Goal: Transaction & Acquisition: Purchase product/service

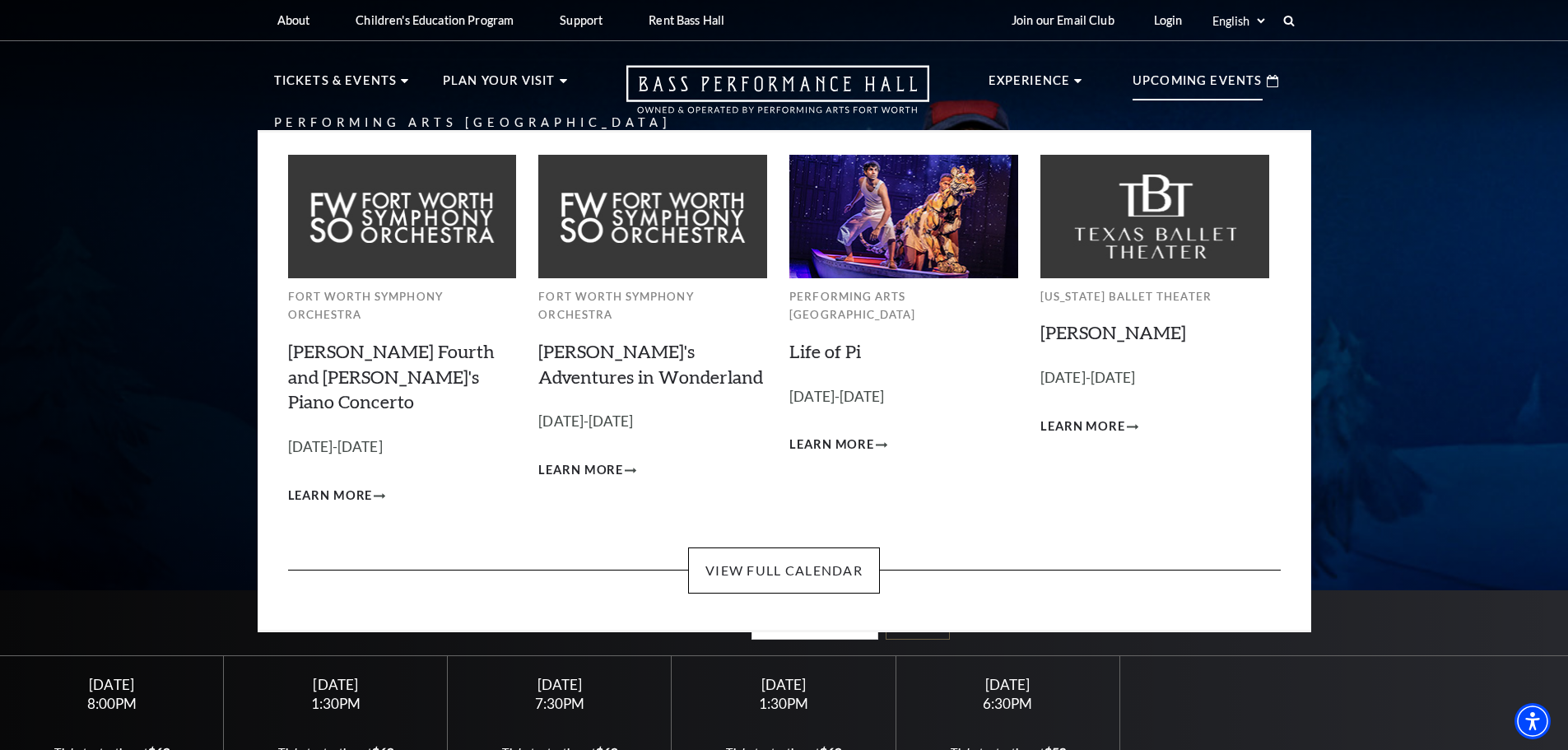
click at [1217, 71] on div "Upcoming Events" at bounding box center [1206, 81] width 178 height 47
click at [1208, 79] on p "Upcoming Events" at bounding box center [1198, 86] width 130 height 30
click at [814, 548] on link "View Full Calendar" at bounding box center [784, 571] width 192 height 46
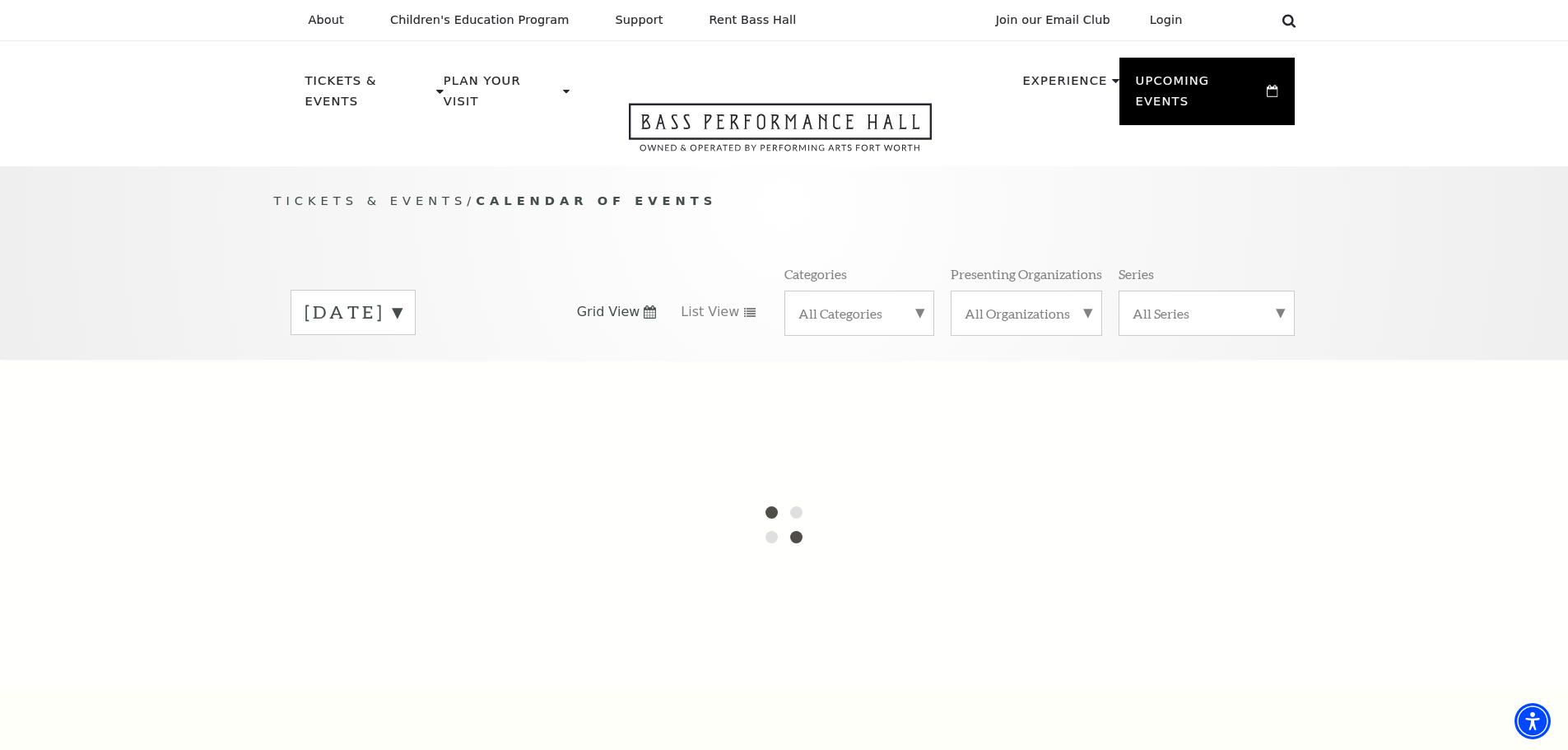
click at [1293, 14] on icon at bounding box center [1290, 21] width 14 height 14
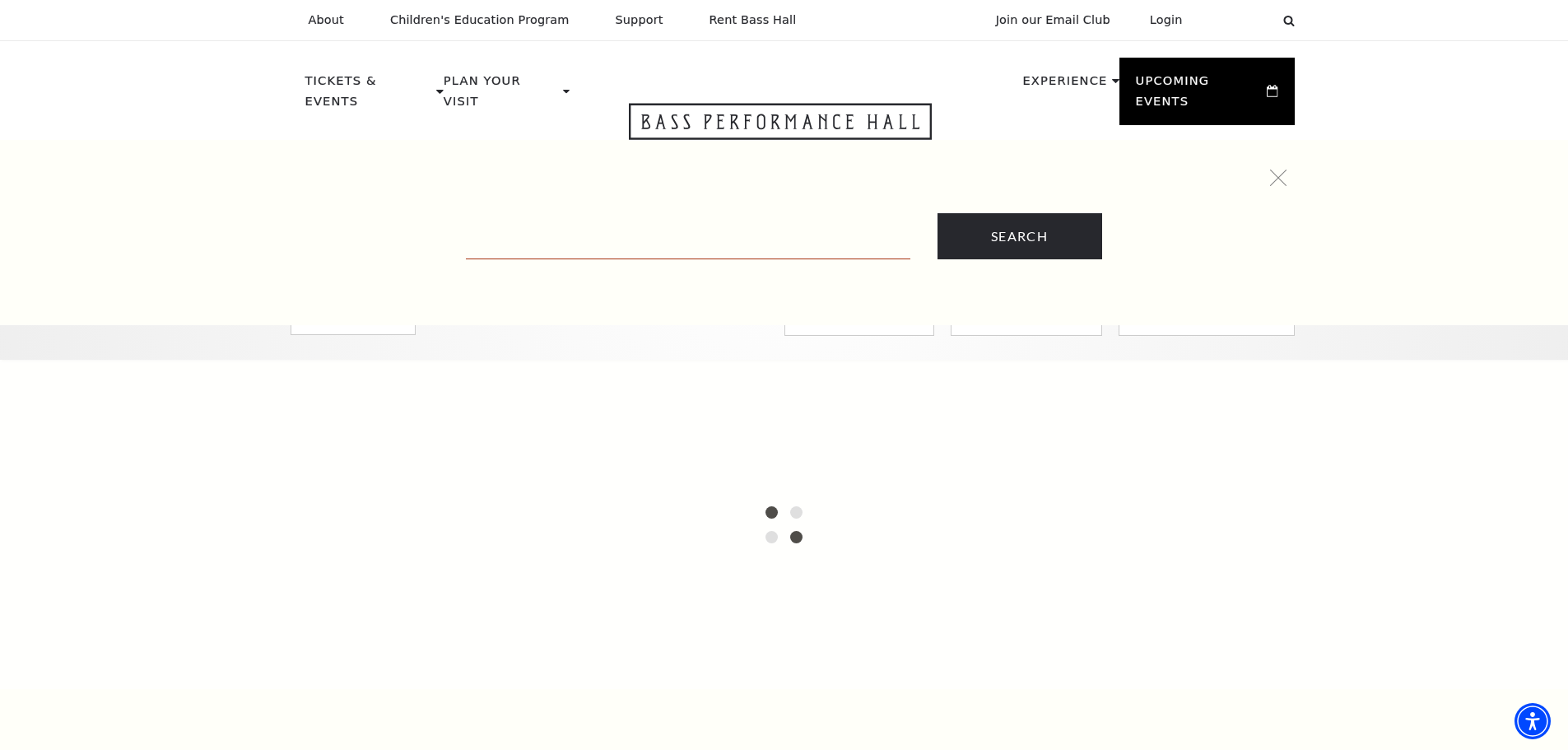
click at [814, 241] on input "Text field" at bounding box center [688, 242] width 444 height 33
type input "black violin"
click at [938, 214] on input "Search" at bounding box center [1020, 236] width 165 height 46
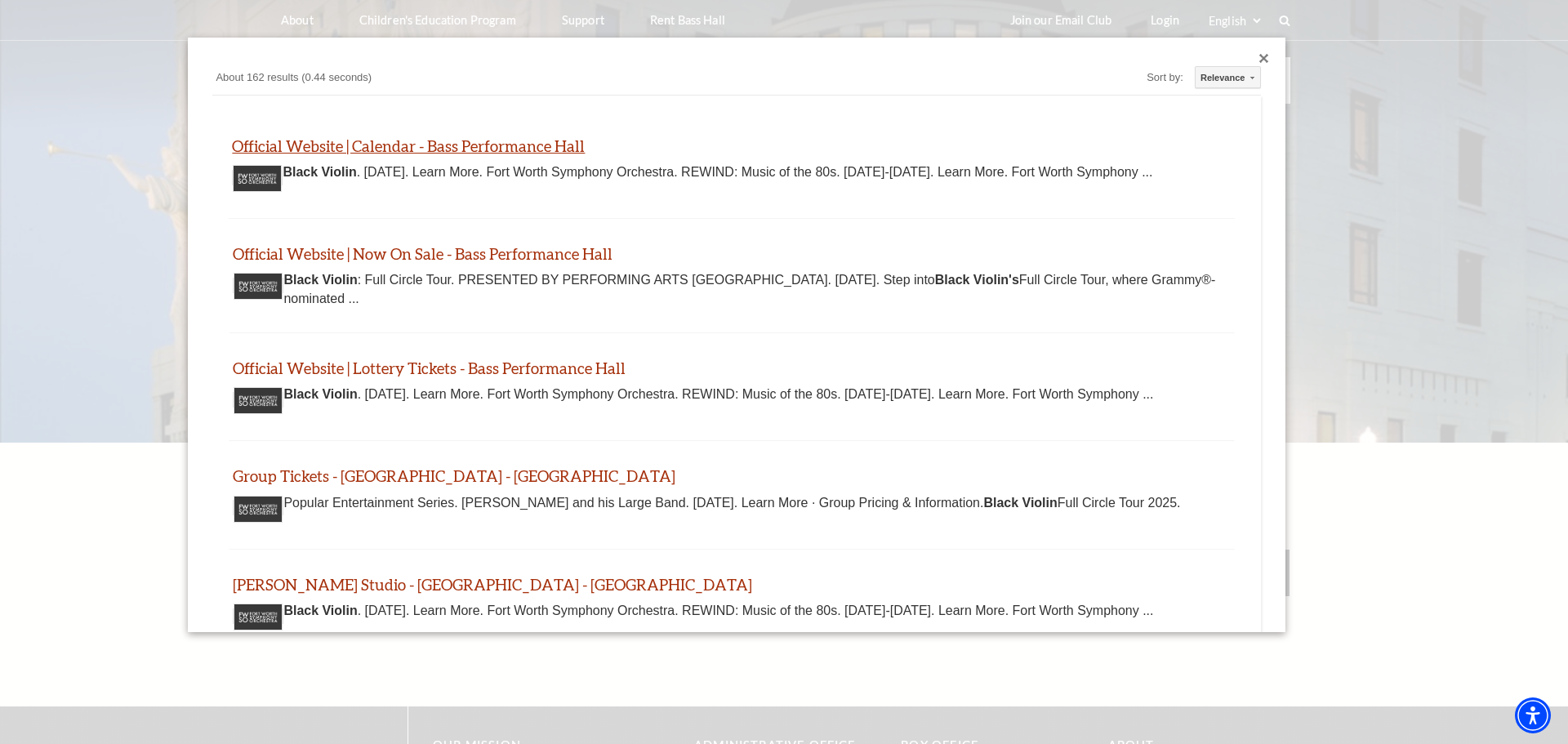
click at [582, 149] on link "Official Website | Calendar - Bass Performance Hall" at bounding box center [408, 146] width 353 height 19
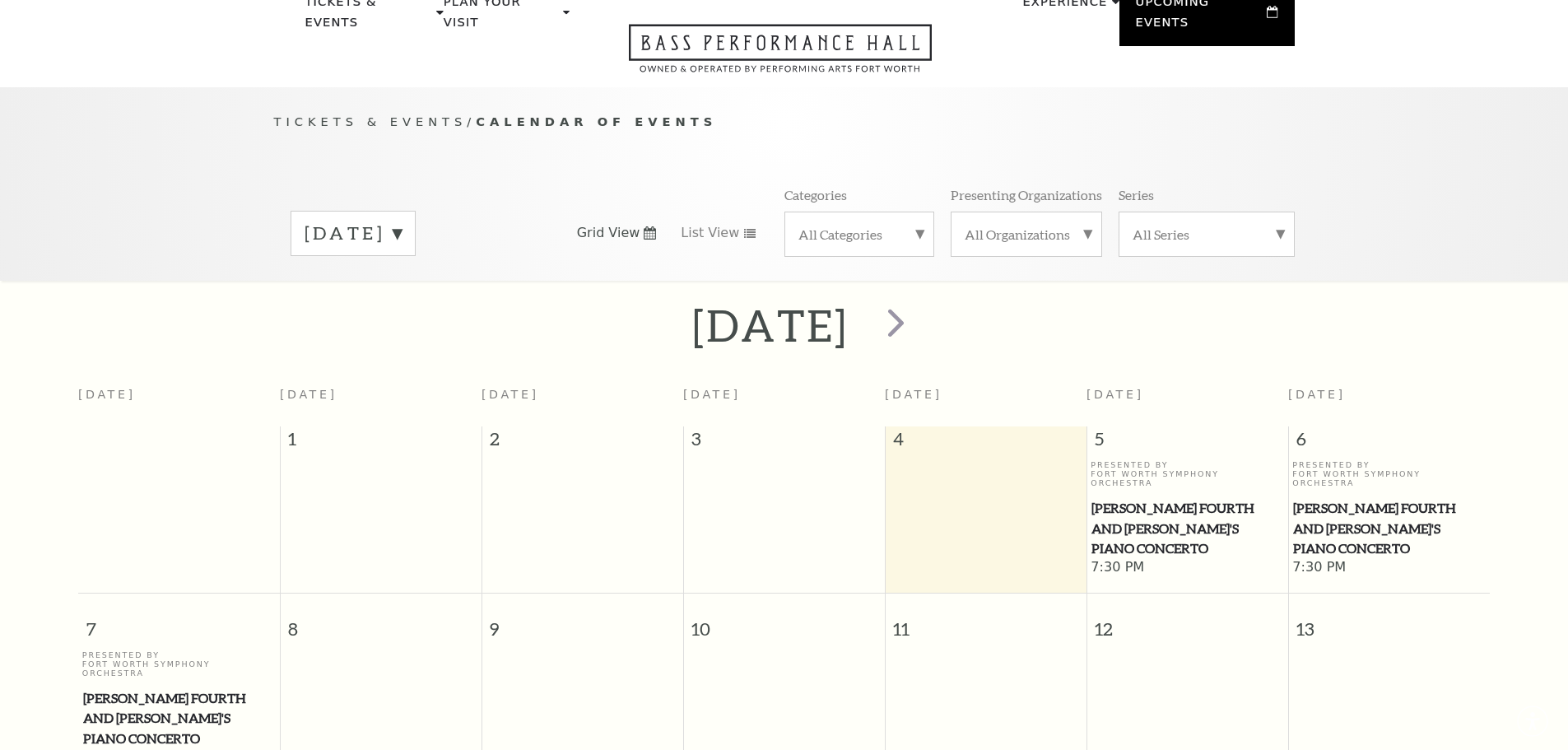
scroll to position [146, 0]
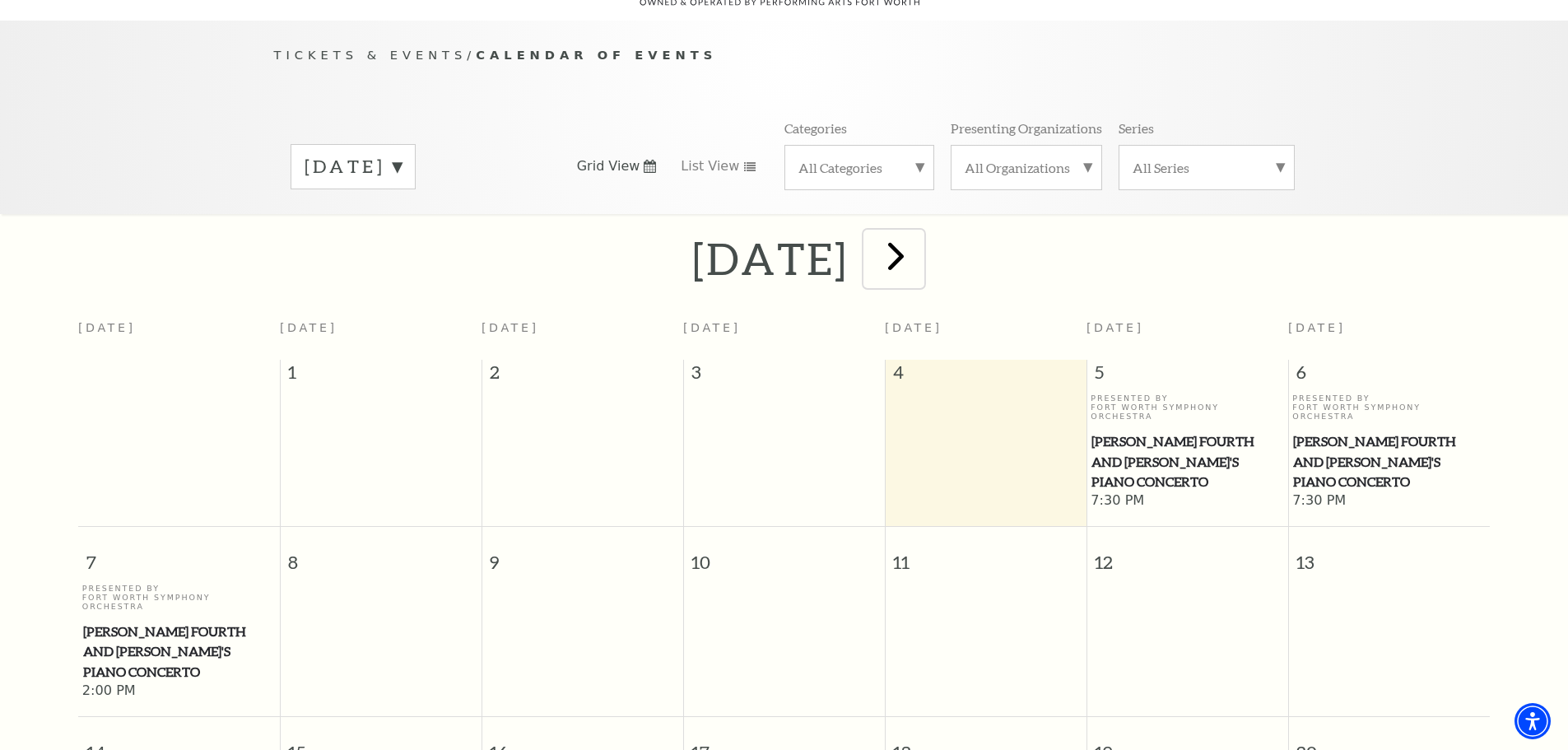
click at [920, 243] on span "next" at bounding box center [896, 256] width 47 height 47
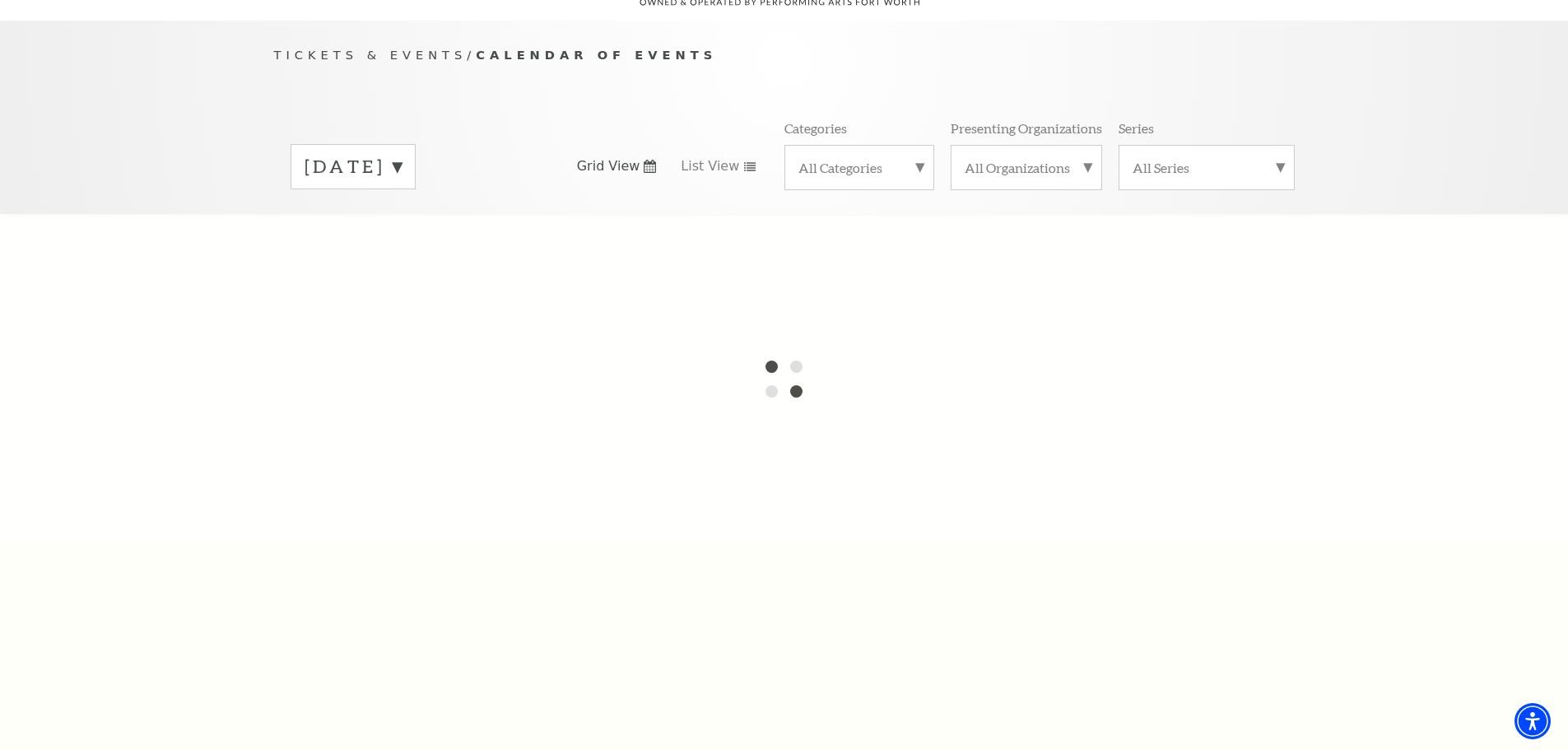
click at [999, 243] on div at bounding box center [784, 379] width 1568 height 329
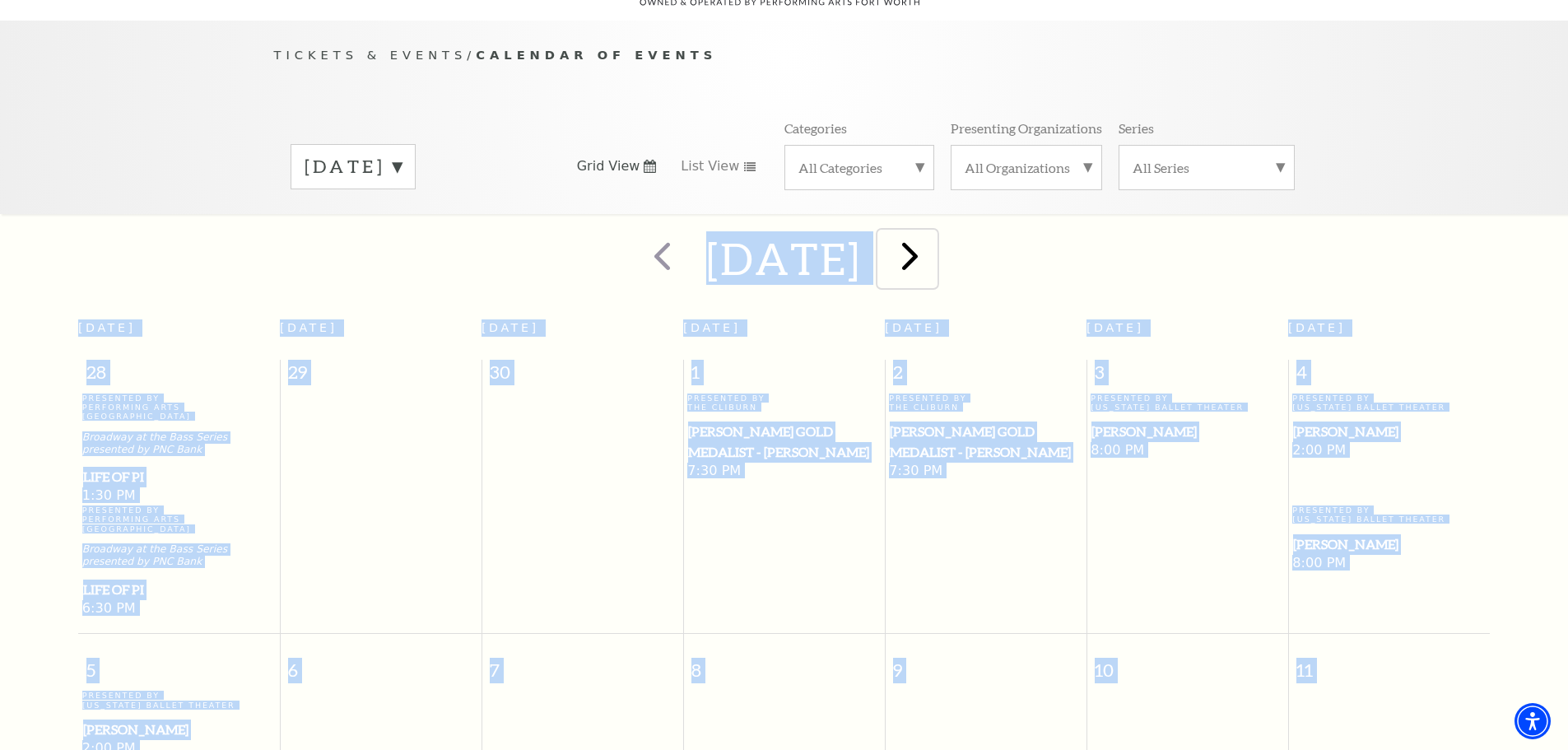
click at [934, 240] on span "next" at bounding box center [910, 256] width 47 height 47
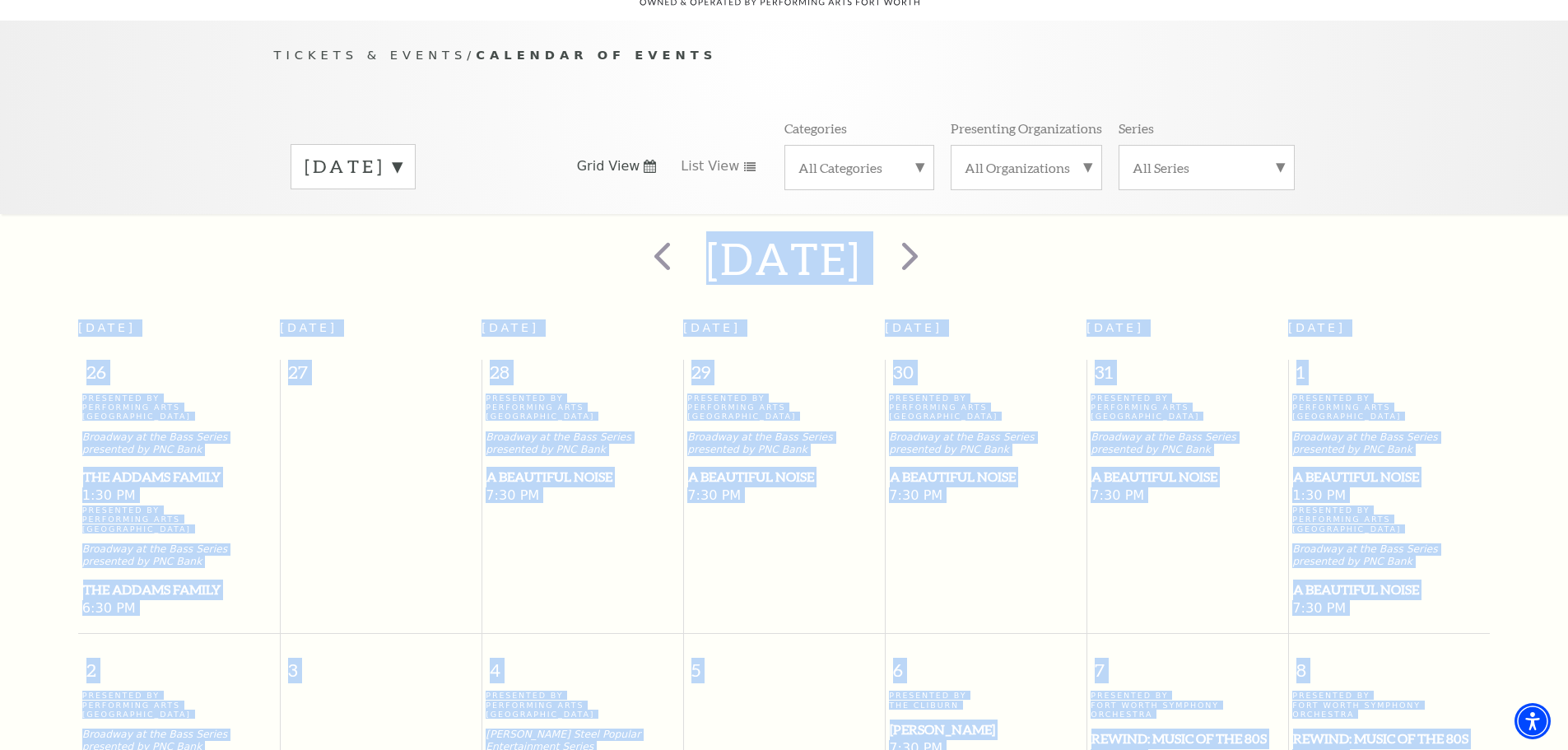
click at [1356, 238] on div "November 2025" at bounding box center [784, 259] width 1568 height 59
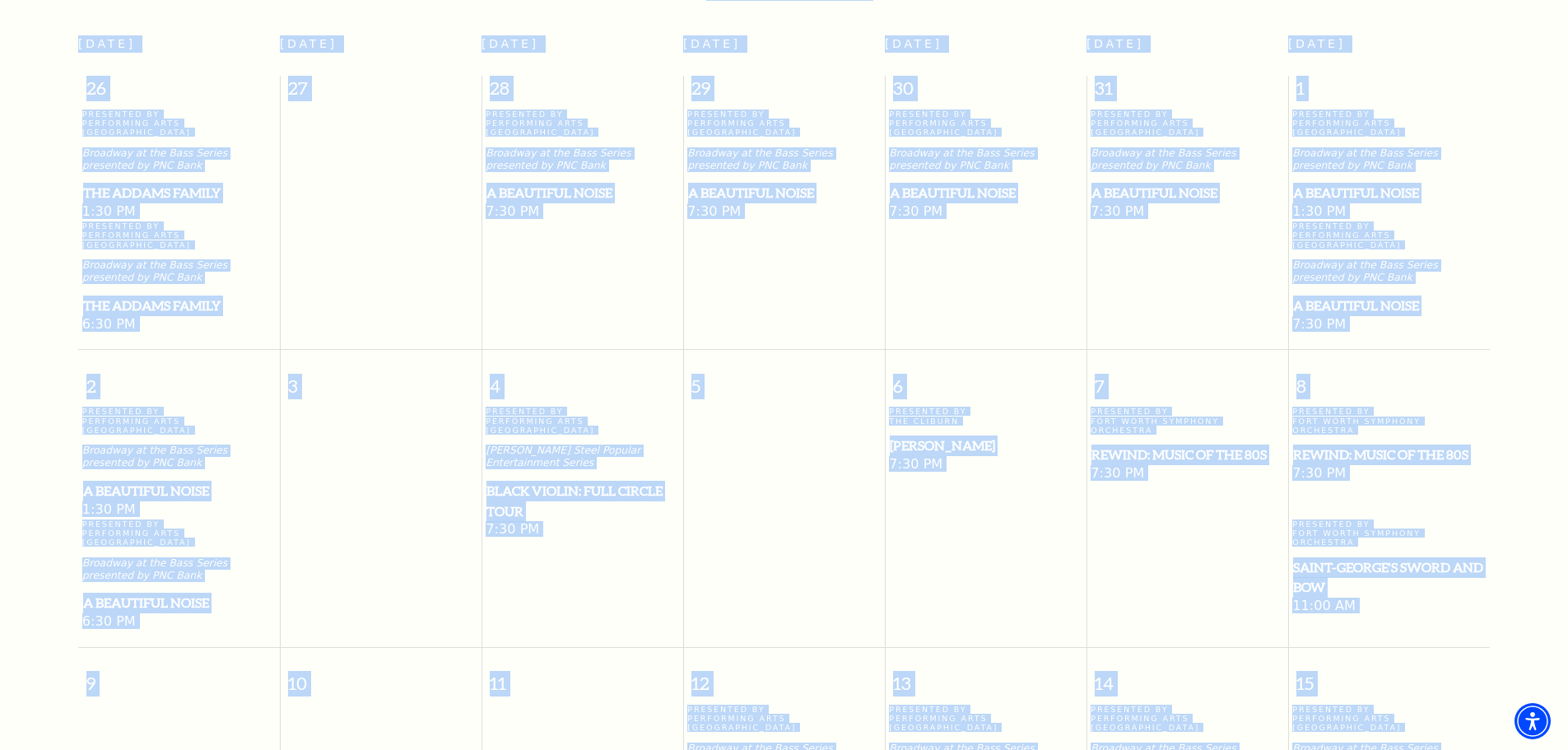
scroll to position [393, 0]
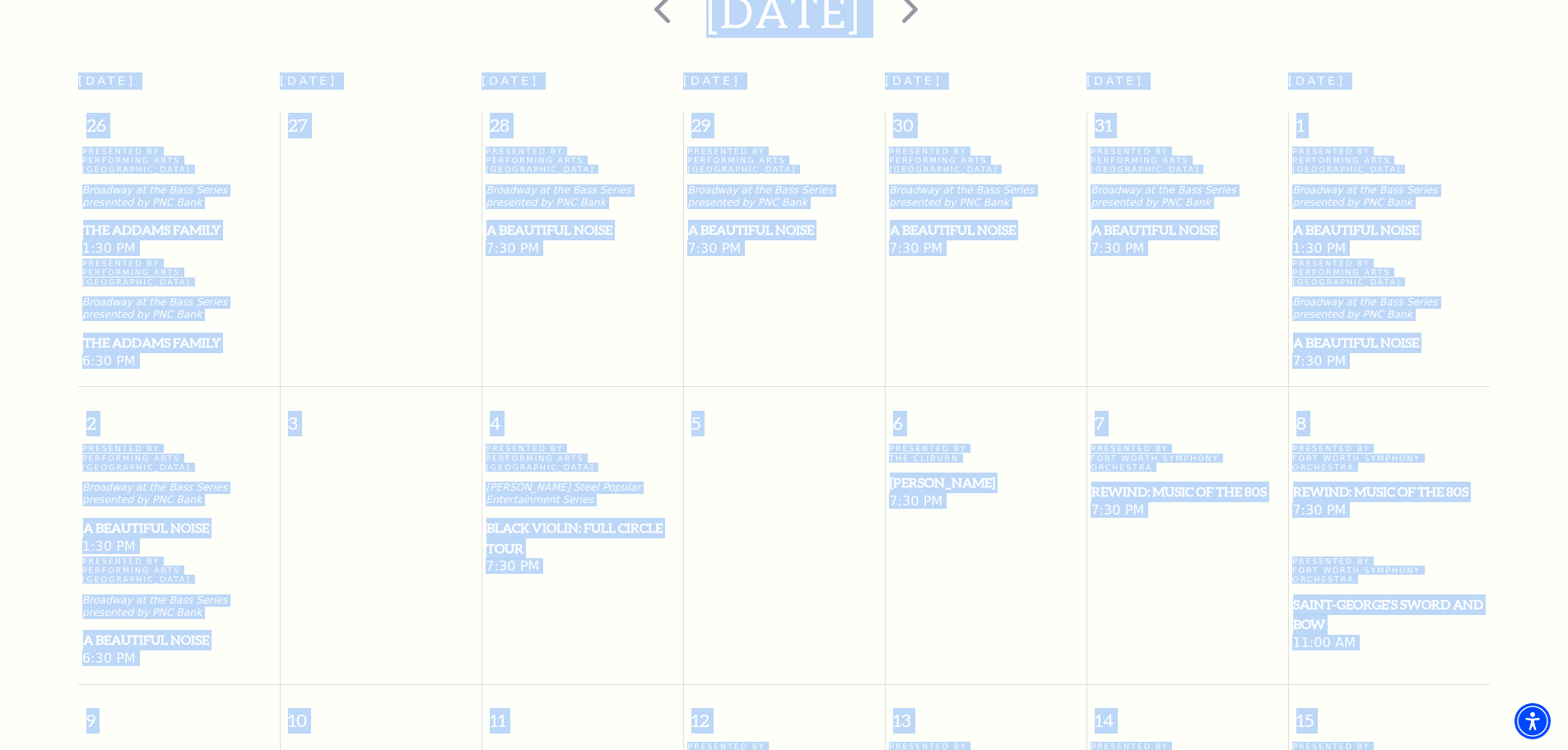
click at [521, 518] on span "Black Violin: Full Circle Tour" at bounding box center [582, 538] width 192 height 41
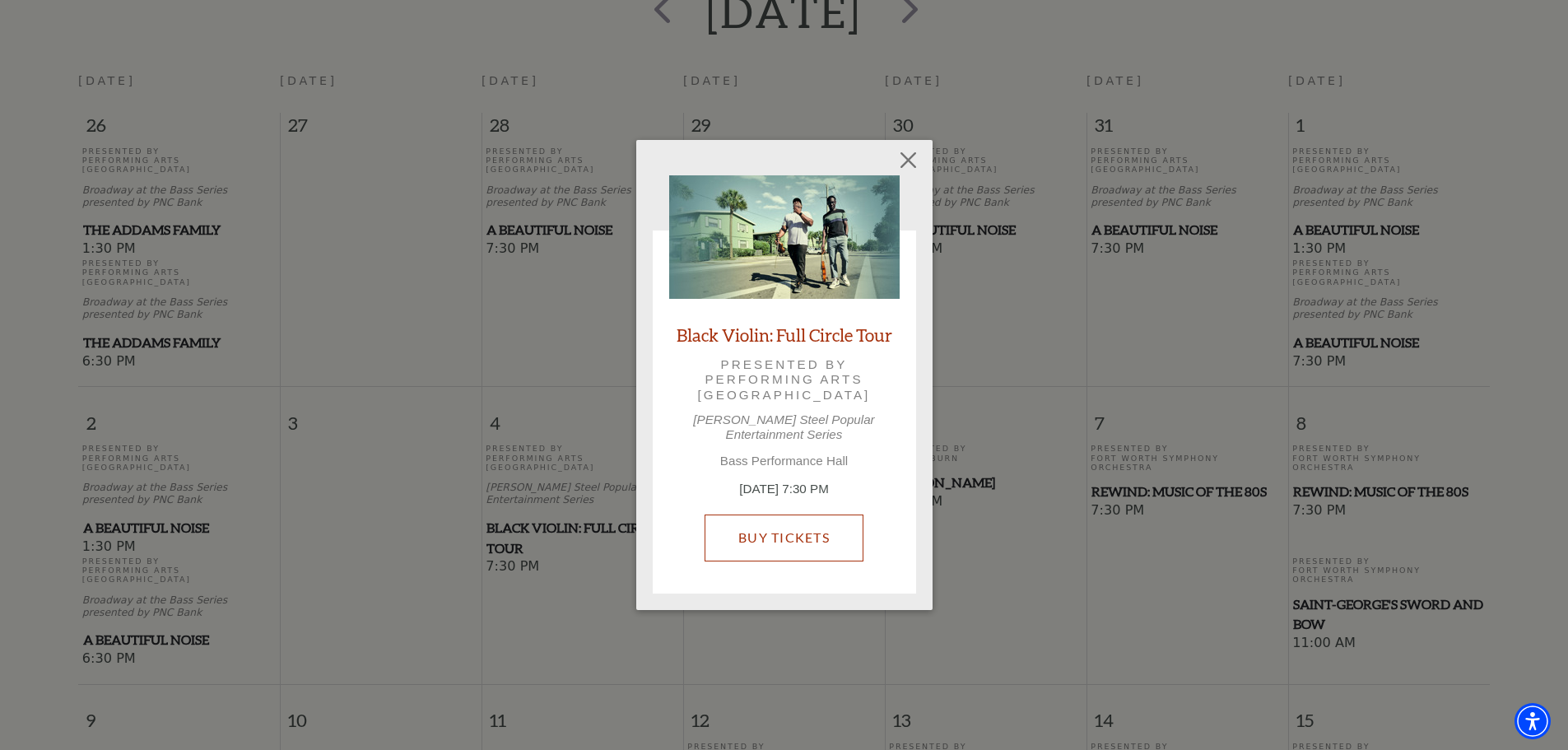
click at [783, 529] on link "Buy Tickets" at bounding box center [784, 537] width 159 height 46
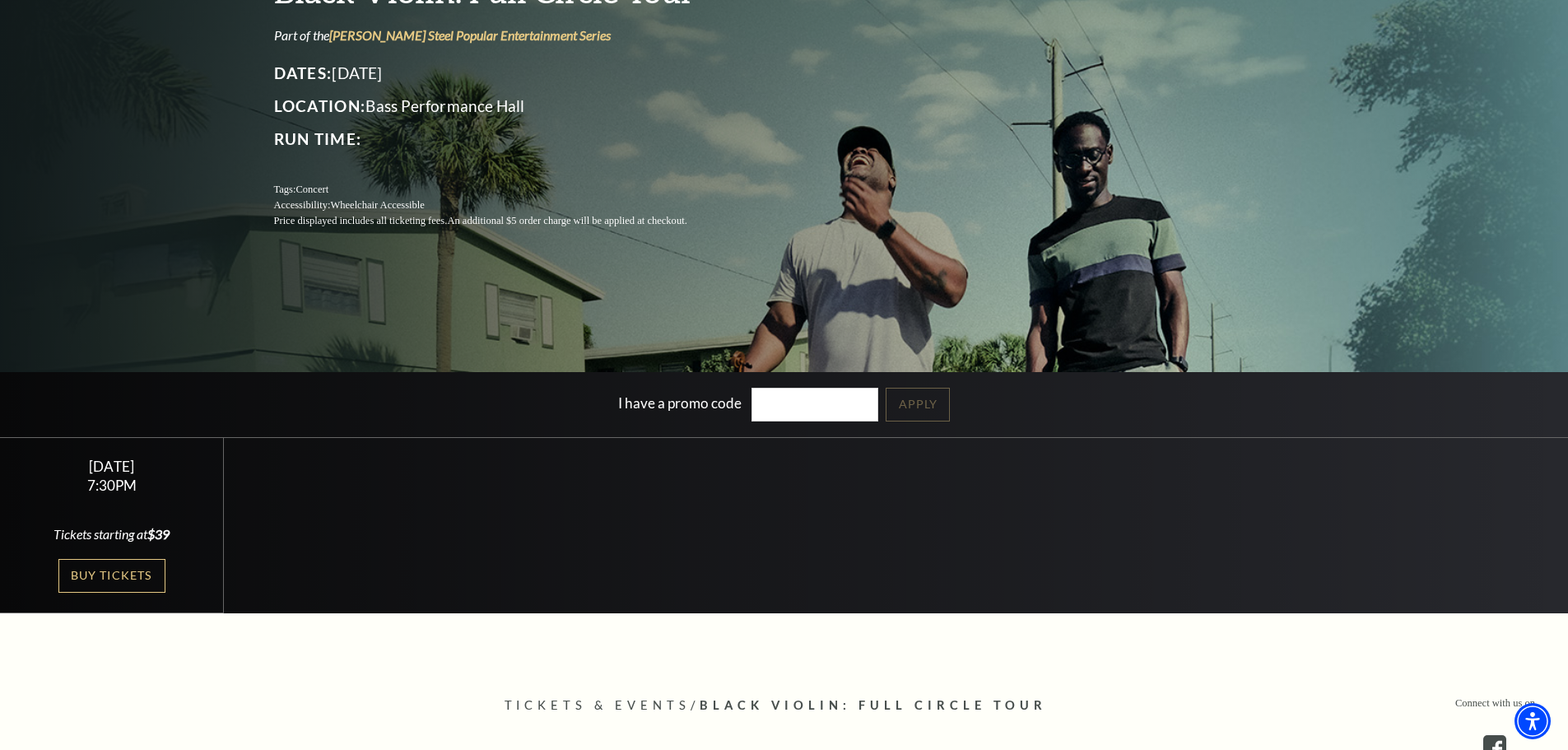
scroll to position [247, 0]
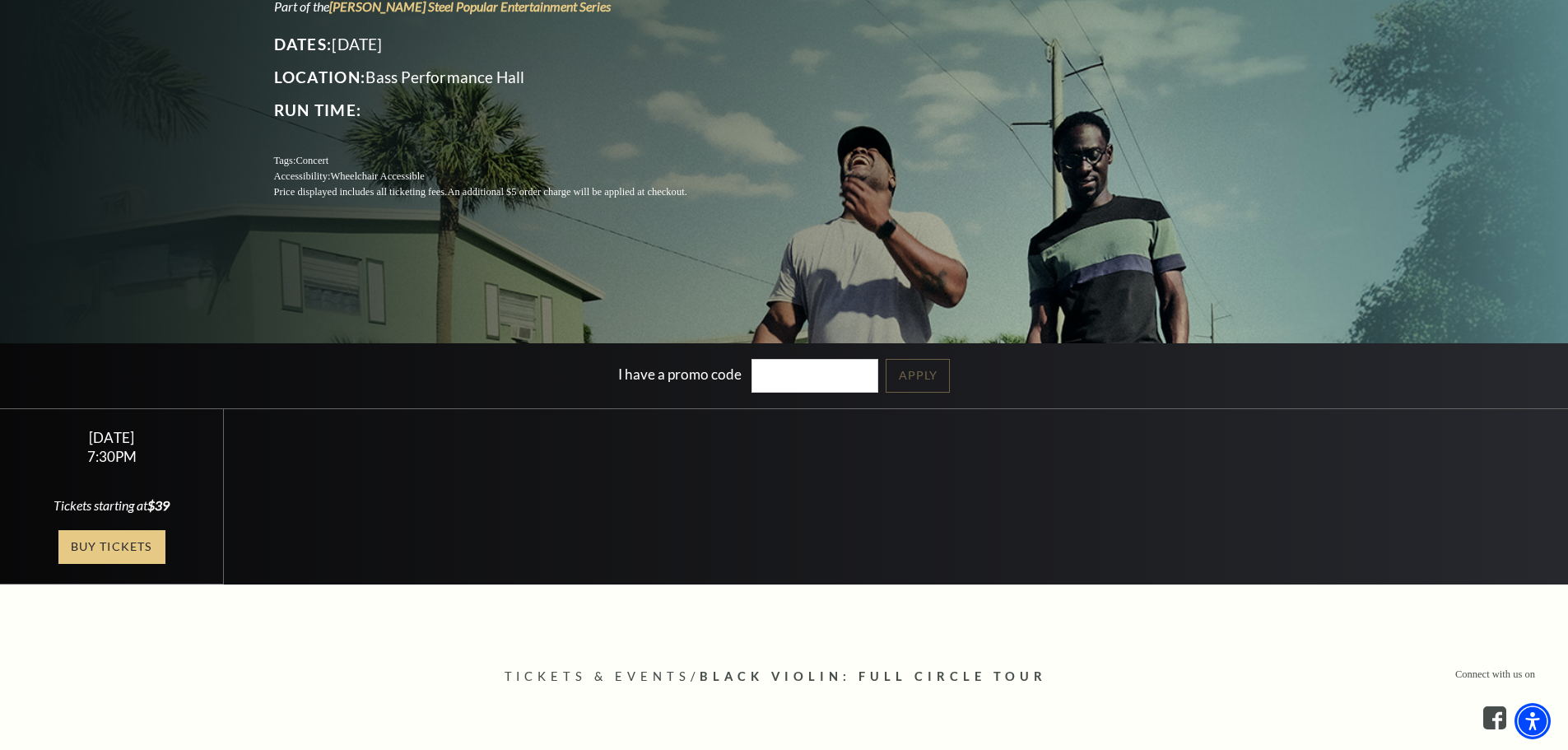
click at [104, 548] on link "Buy Tickets" at bounding box center [112, 546] width 107 height 33
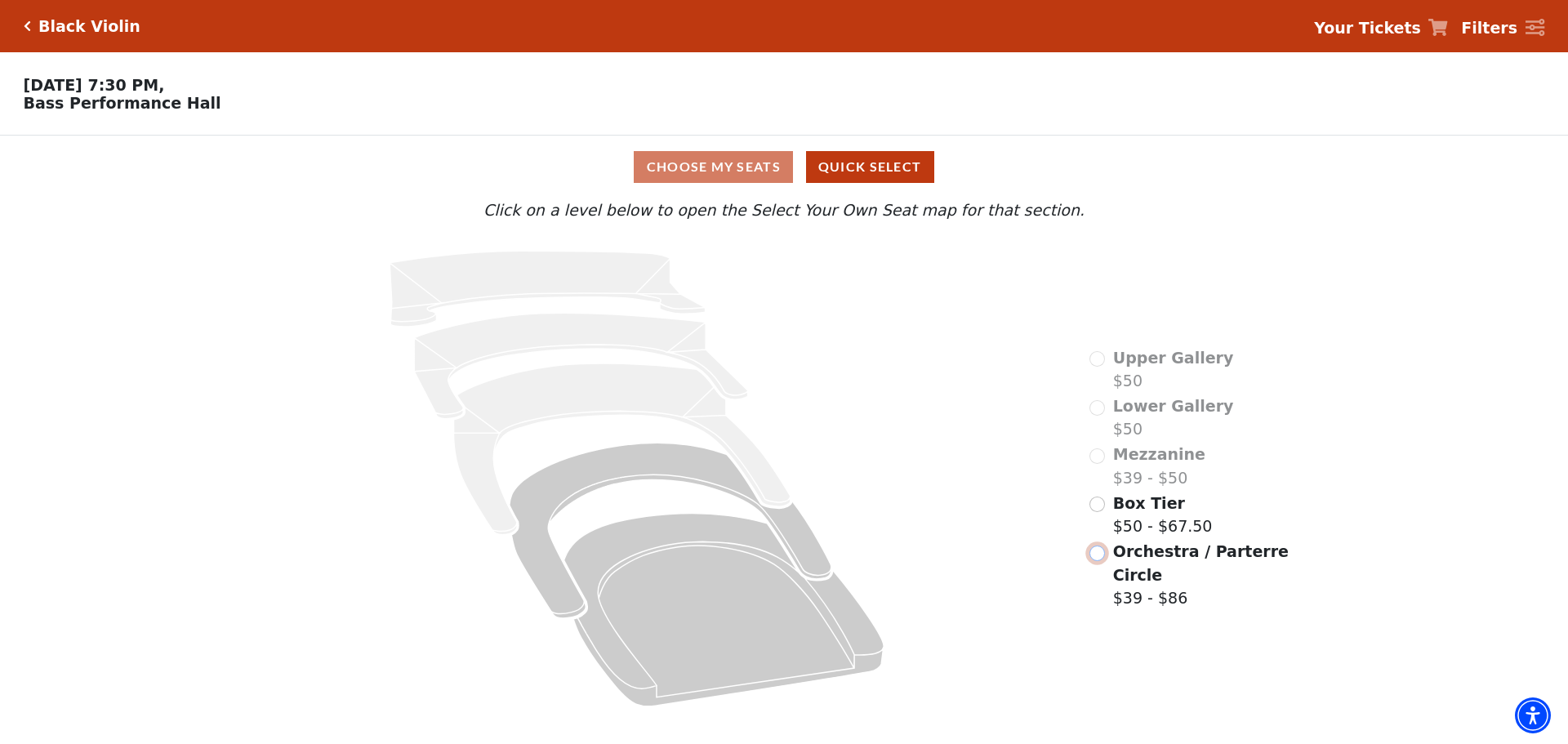
click at [1095, 561] on input "Orchestra / Parterre Circle$39 - $86\a" at bounding box center [1097, 553] width 15 height 15
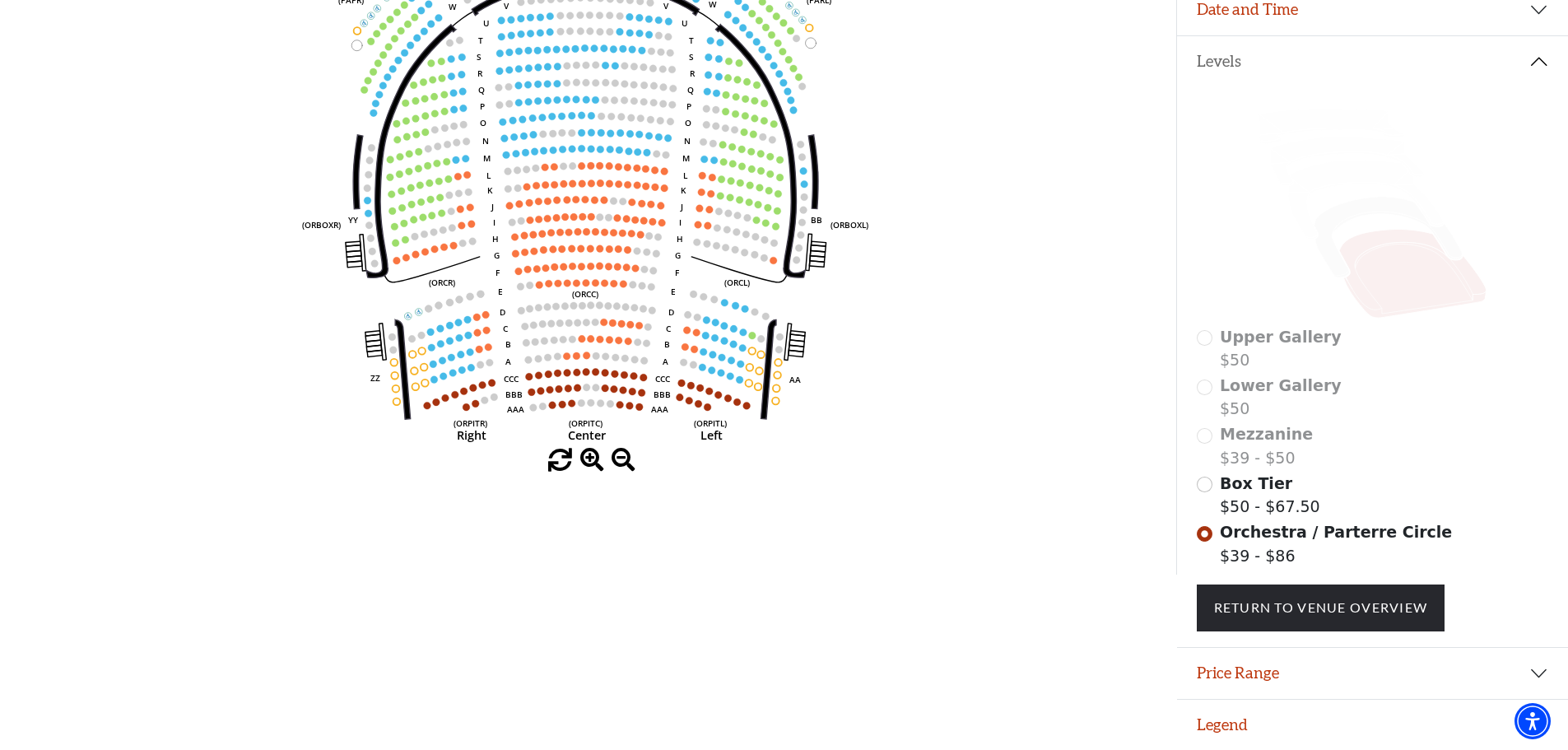
scroll to position [324, 0]
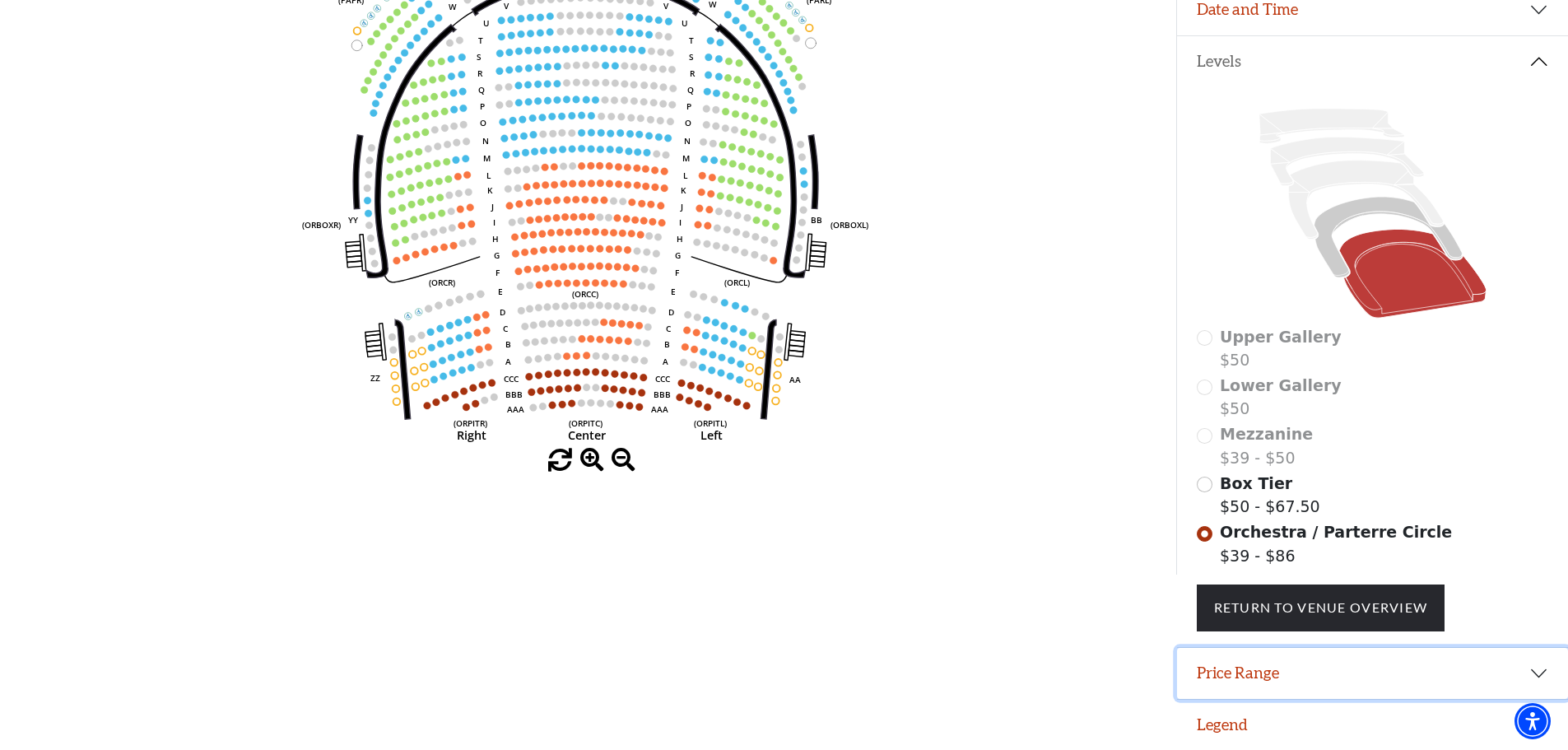
click at [1248, 675] on button "Price Range" at bounding box center [1373, 673] width 391 height 51
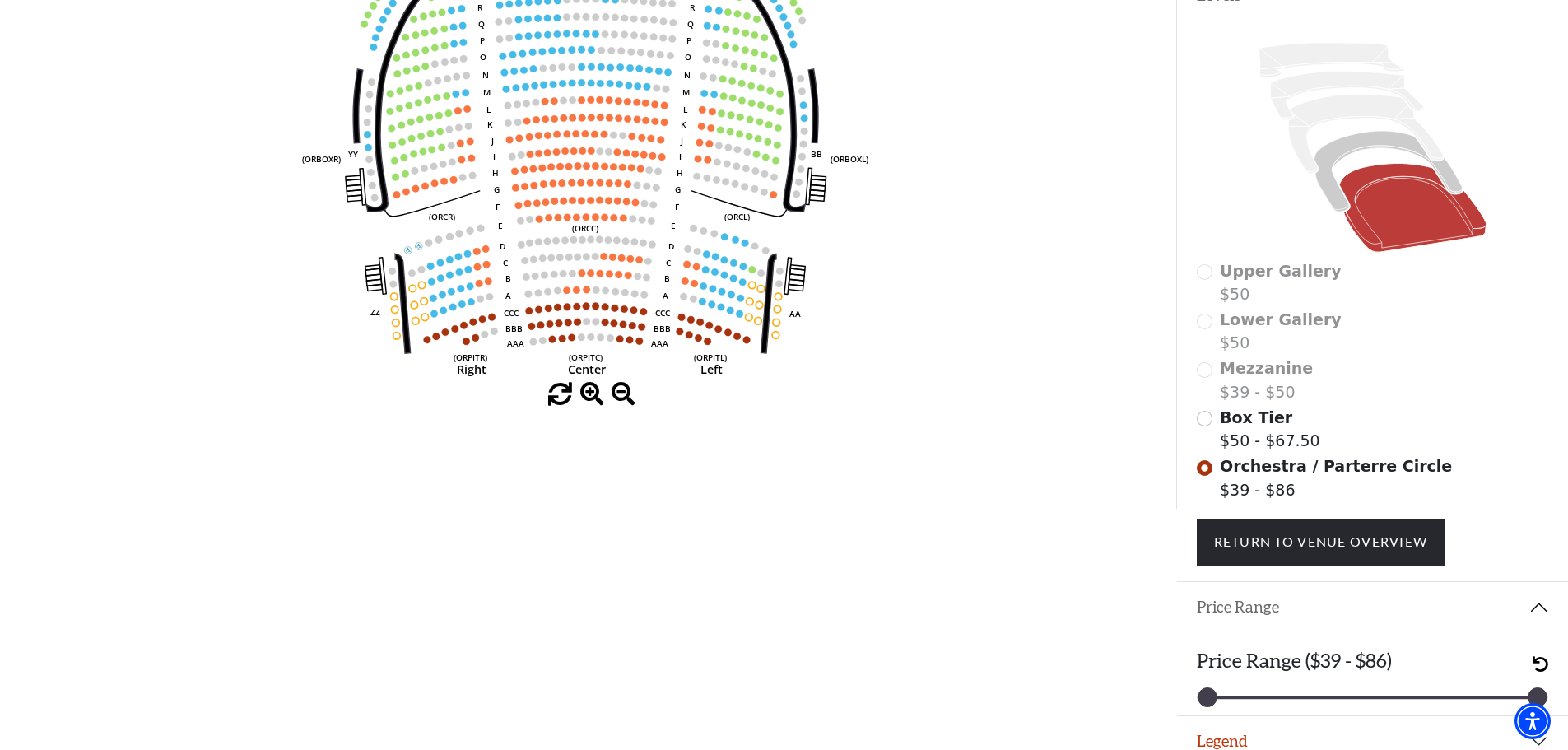
scroll to position [406, 0]
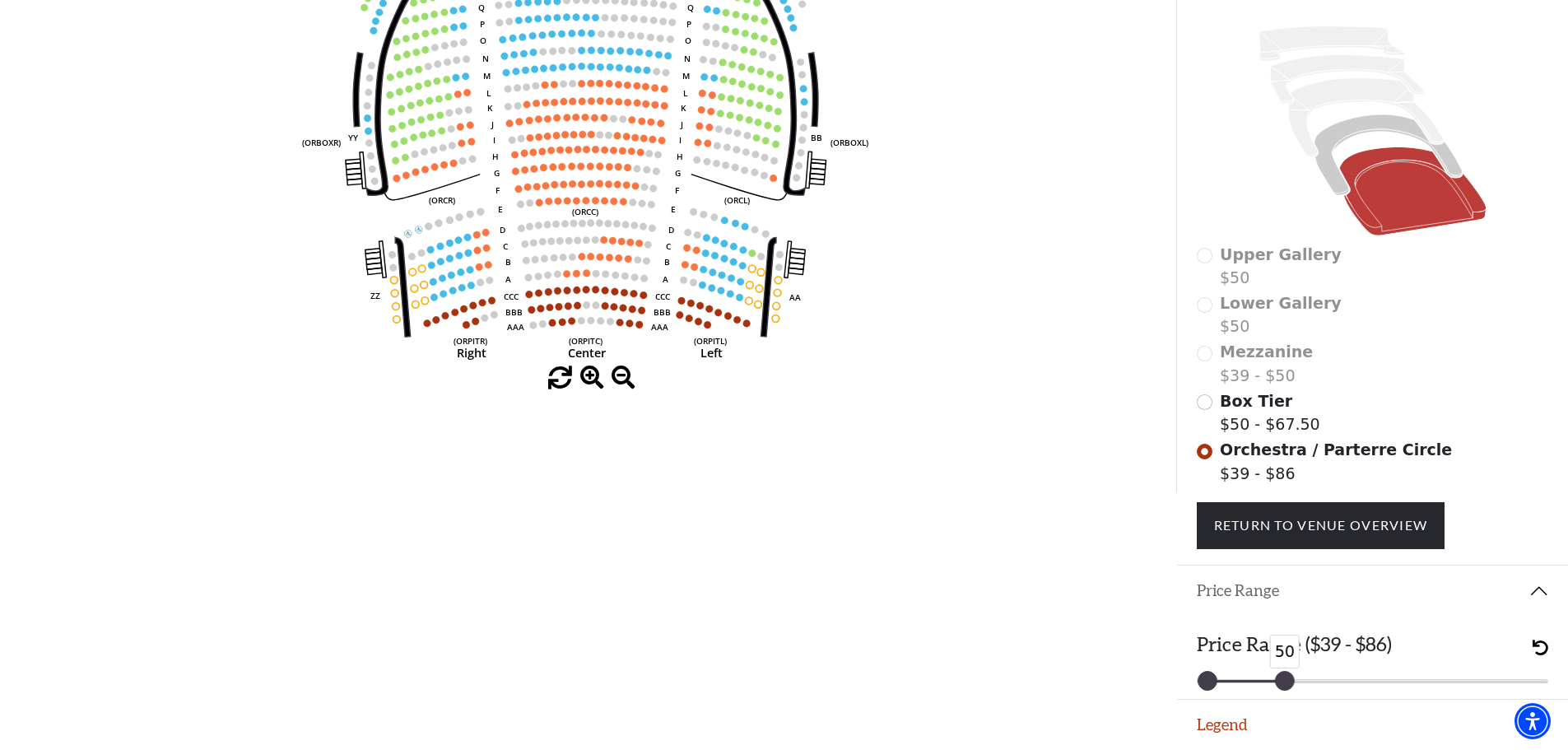
drag, startPoint x: 1536, startPoint y: 682, endPoint x: 1285, endPoint y: 687, distance: 251.0
click at [1285, 687] on div at bounding box center [1285, 681] width 18 height 18
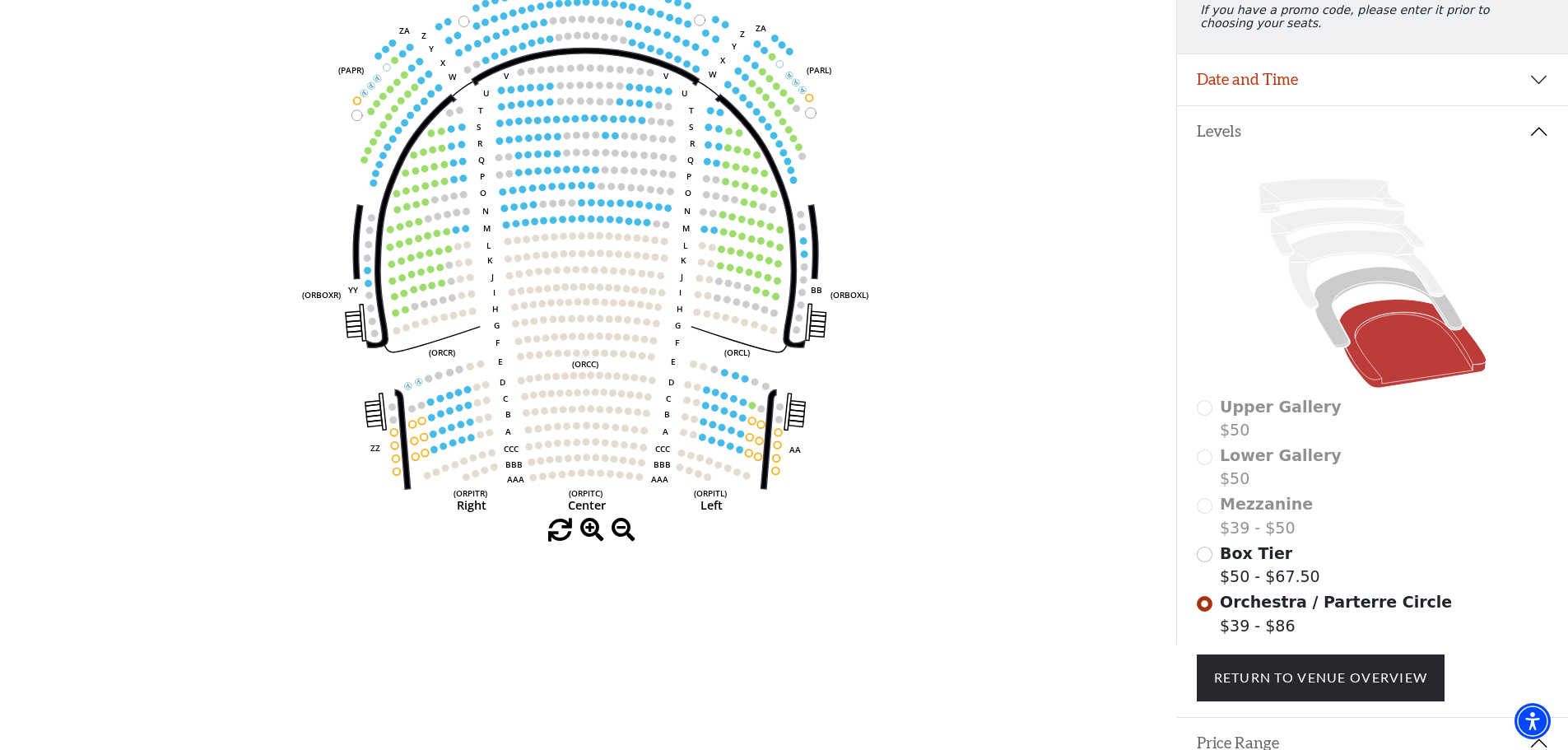
scroll to position [159, 0]
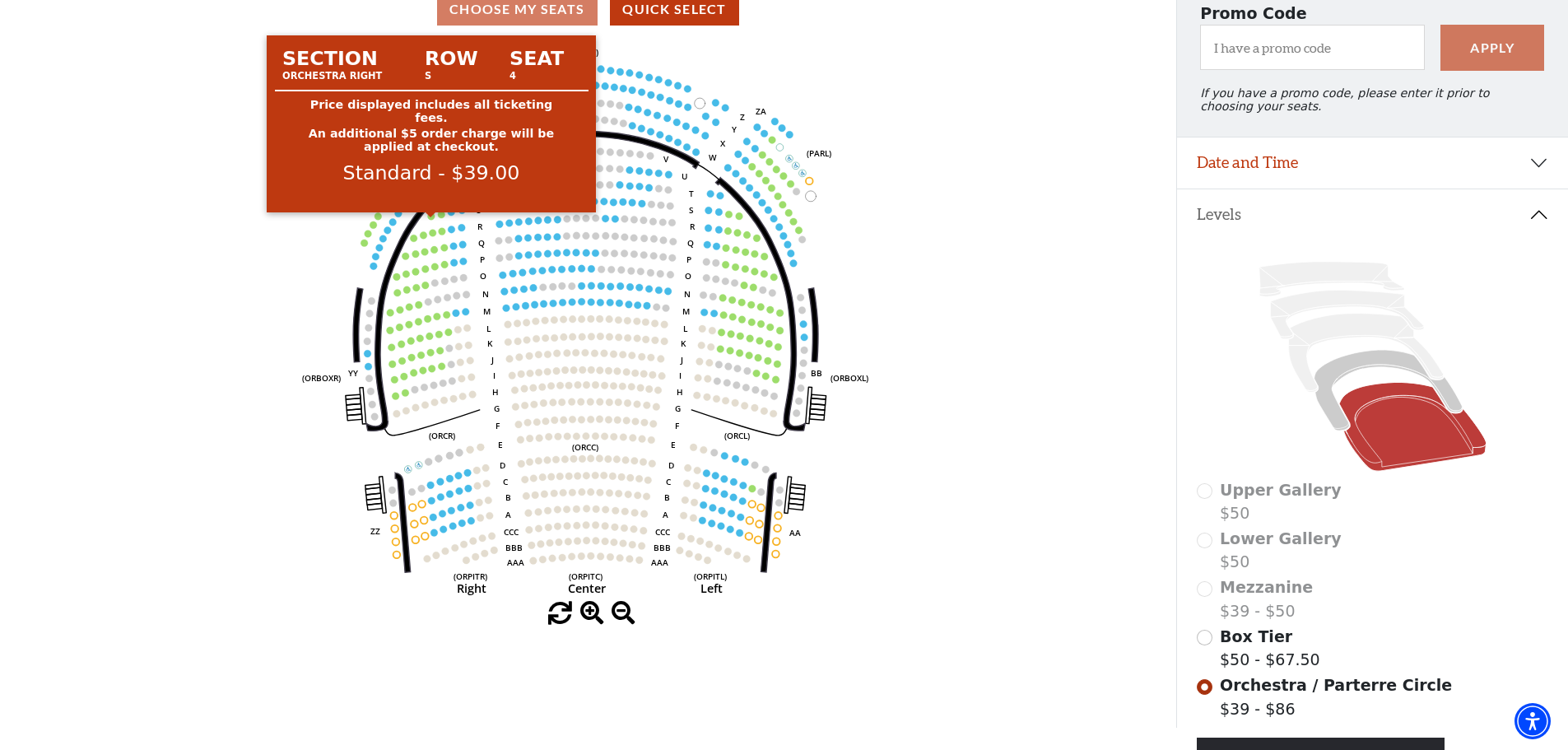
click at [432, 220] on circle at bounding box center [432, 216] width 7 height 7
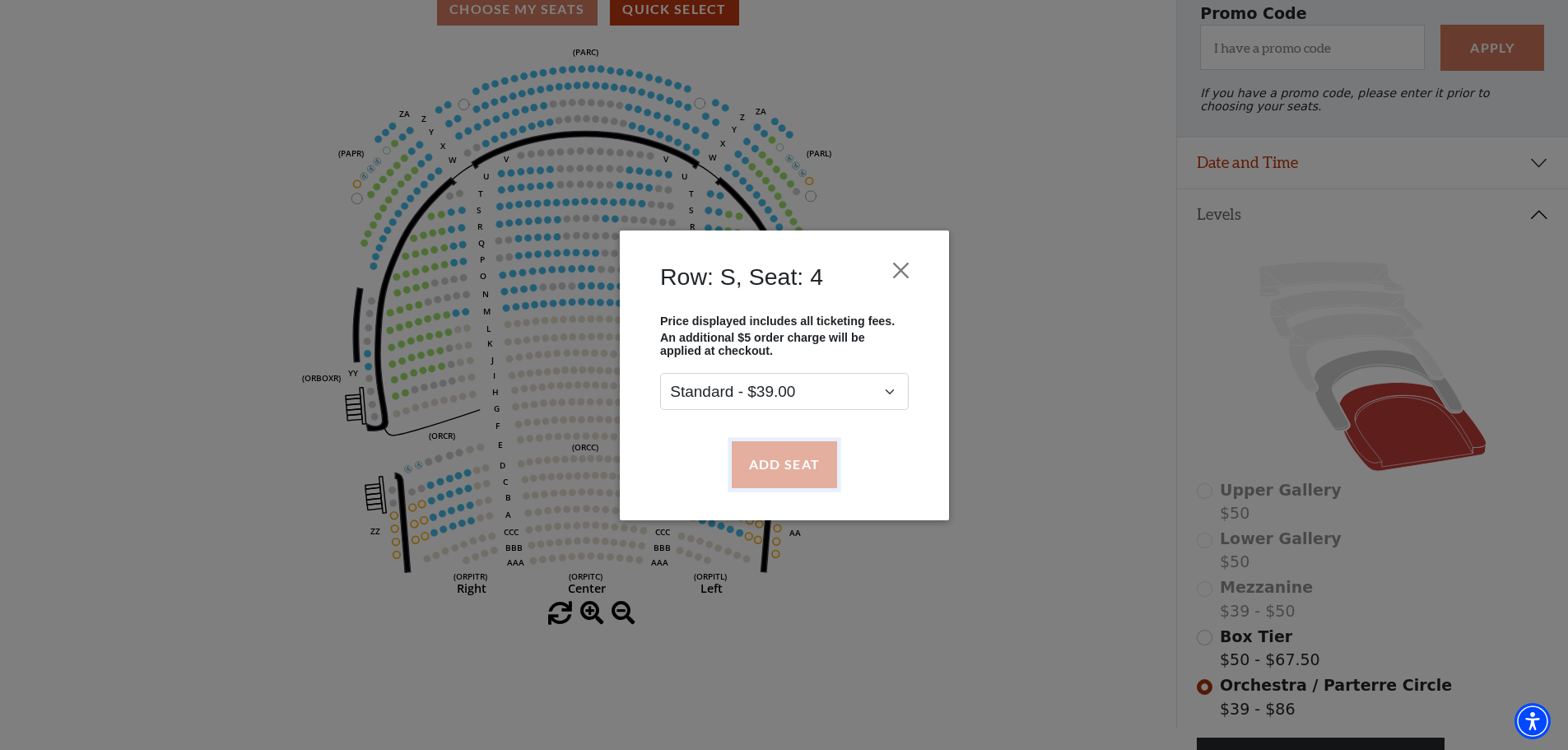
click at [787, 478] on button "Add Seat" at bounding box center [783, 464] width 105 height 46
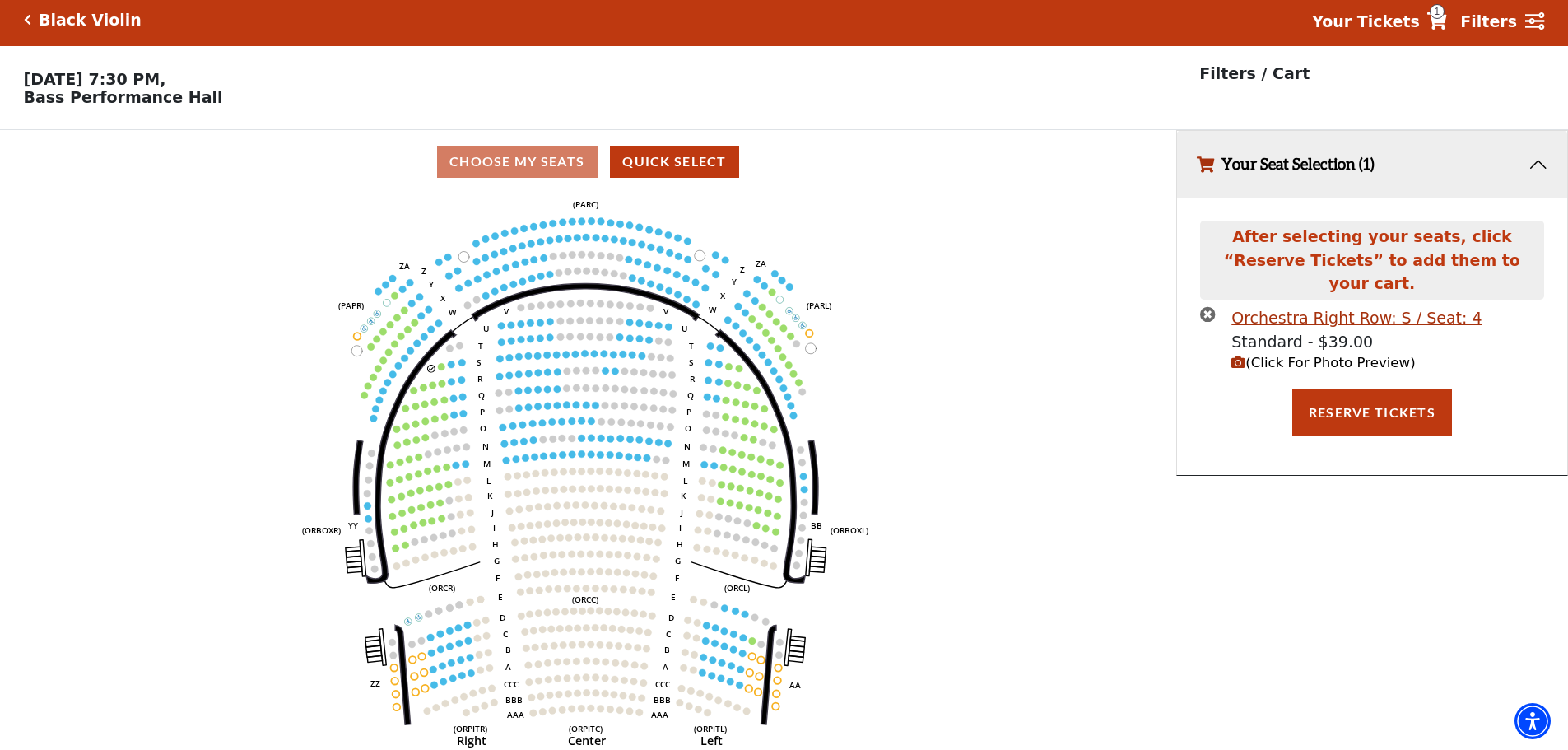
scroll to position [0, 0]
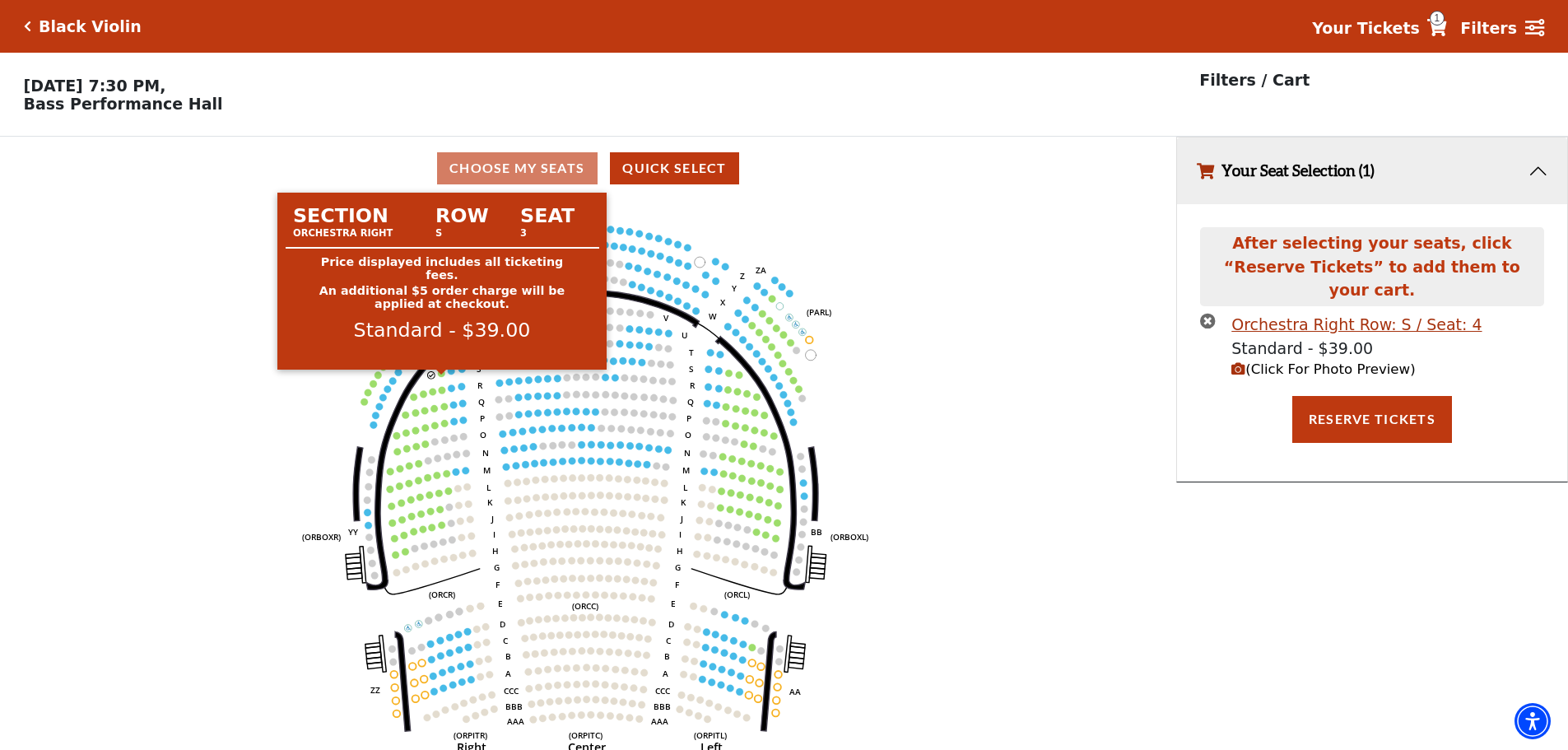
click at [439, 377] on circle at bounding box center [442, 373] width 7 height 7
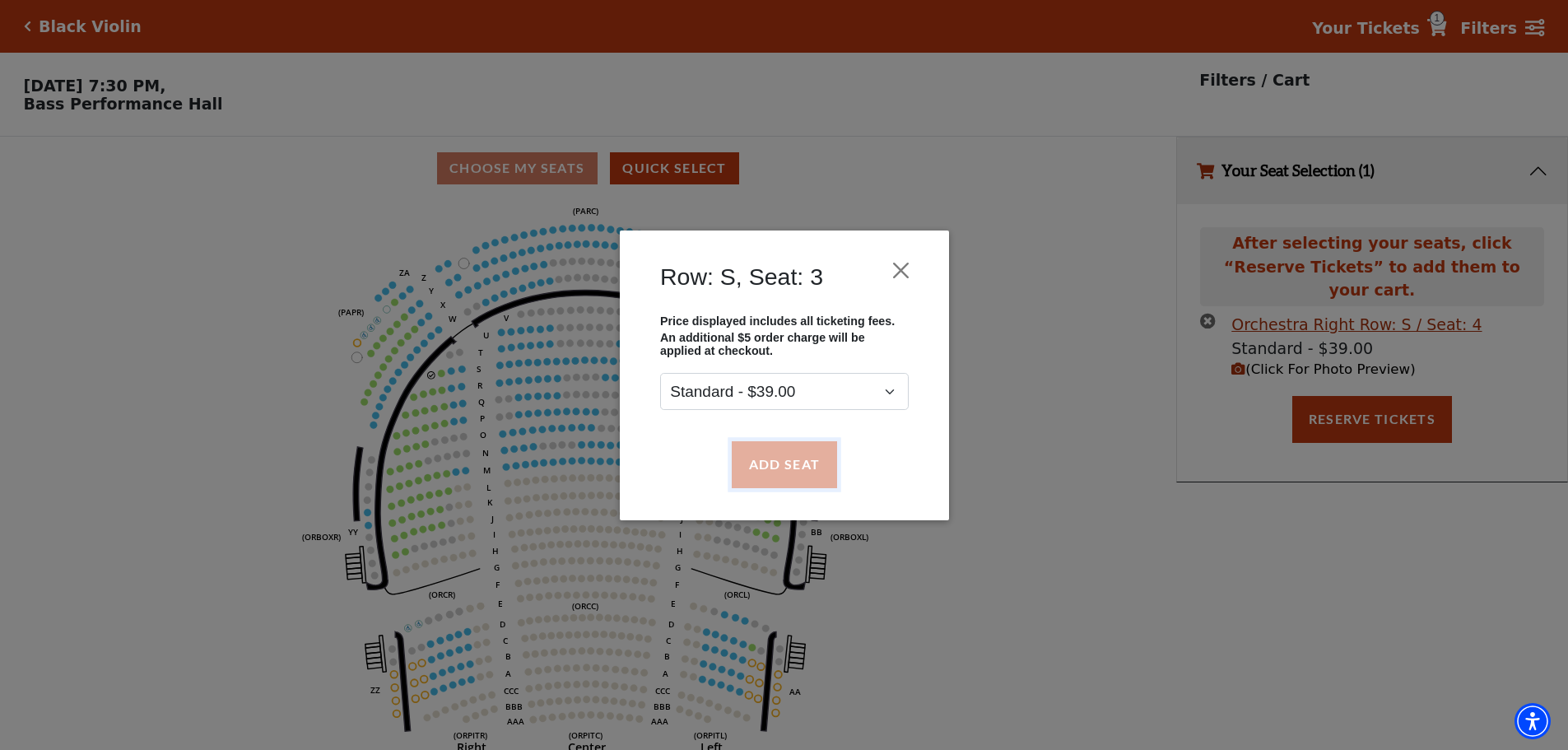
click at [800, 473] on button "Add Seat" at bounding box center [783, 464] width 105 height 46
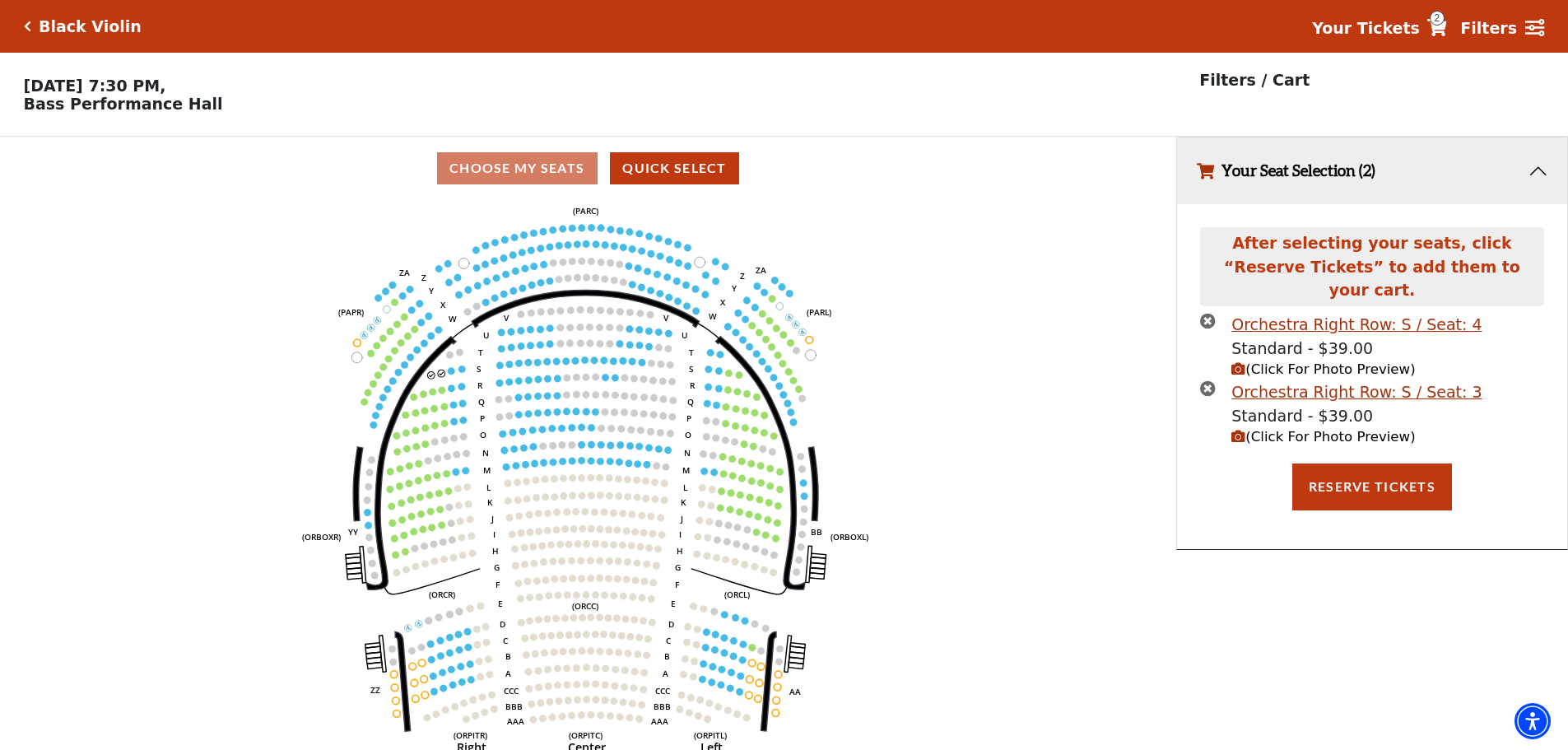
scroll to position [41, 0]
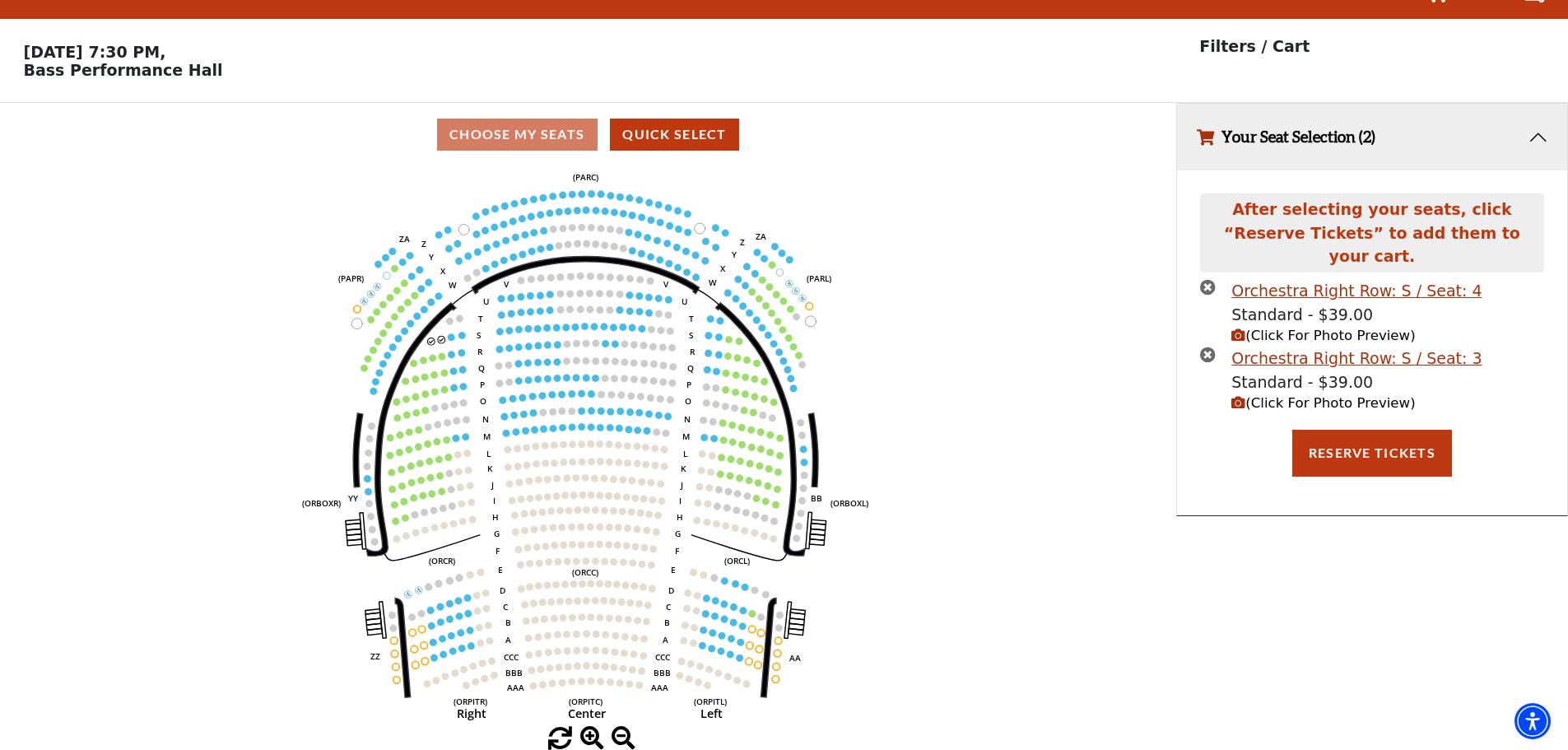
click at [1256, 396] on span "(Click For Photo Preview)" at bounding box center [1324, 403] width 184 height 15
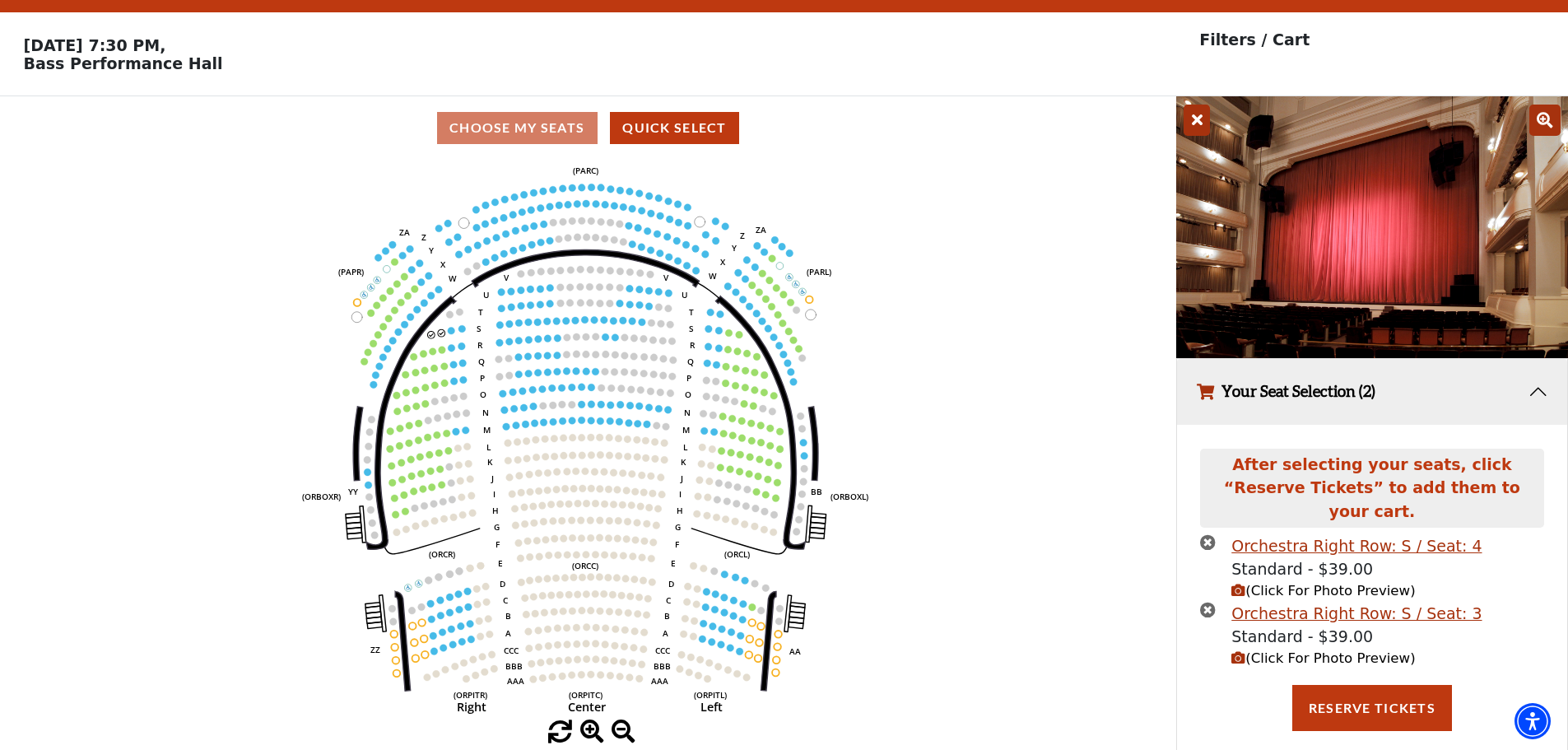
click at [1200, 123] on icon at bounding box center [1197, 120] width 26 height 32
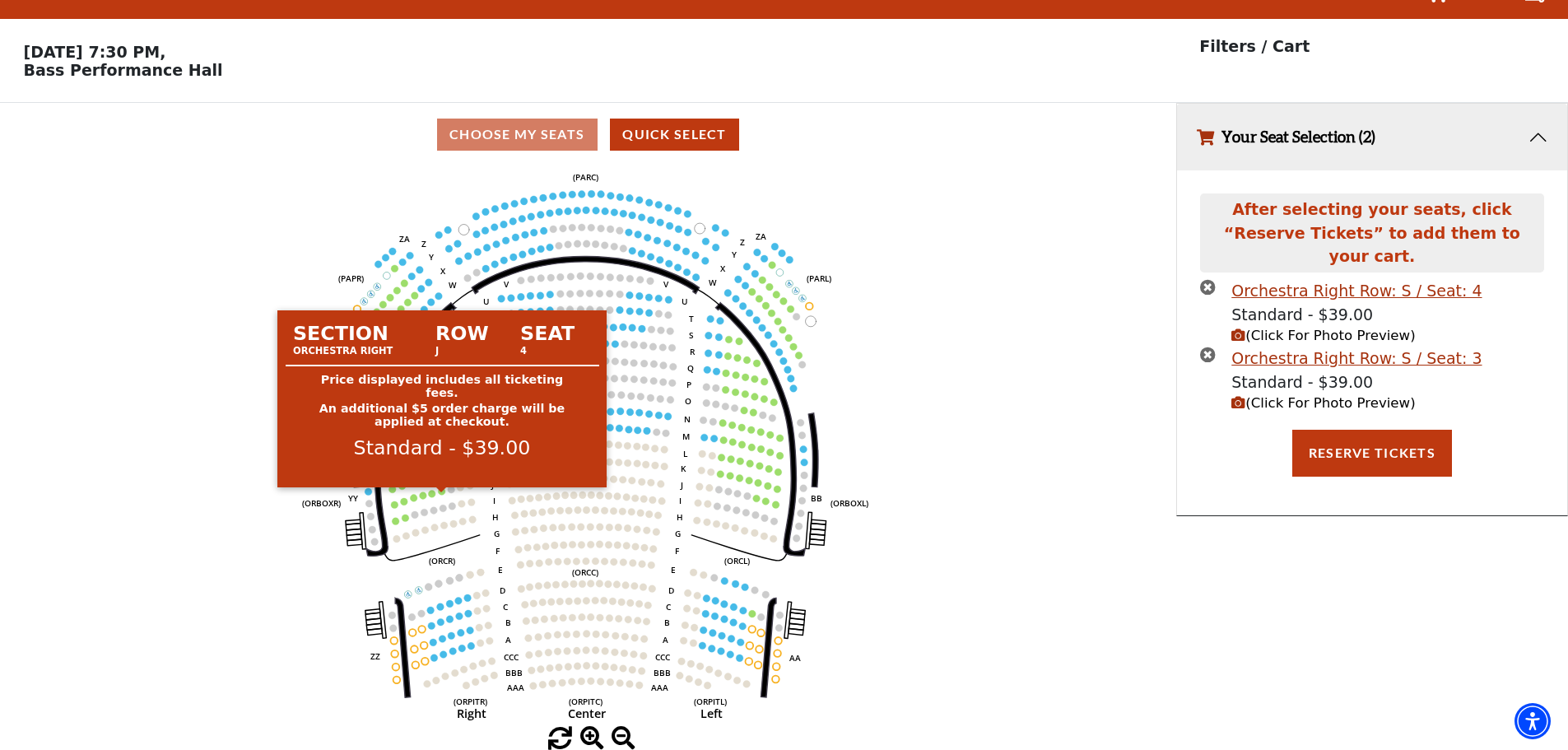
click at [440, 491] on circle at bounding box center [442, 491] width 7 height 7
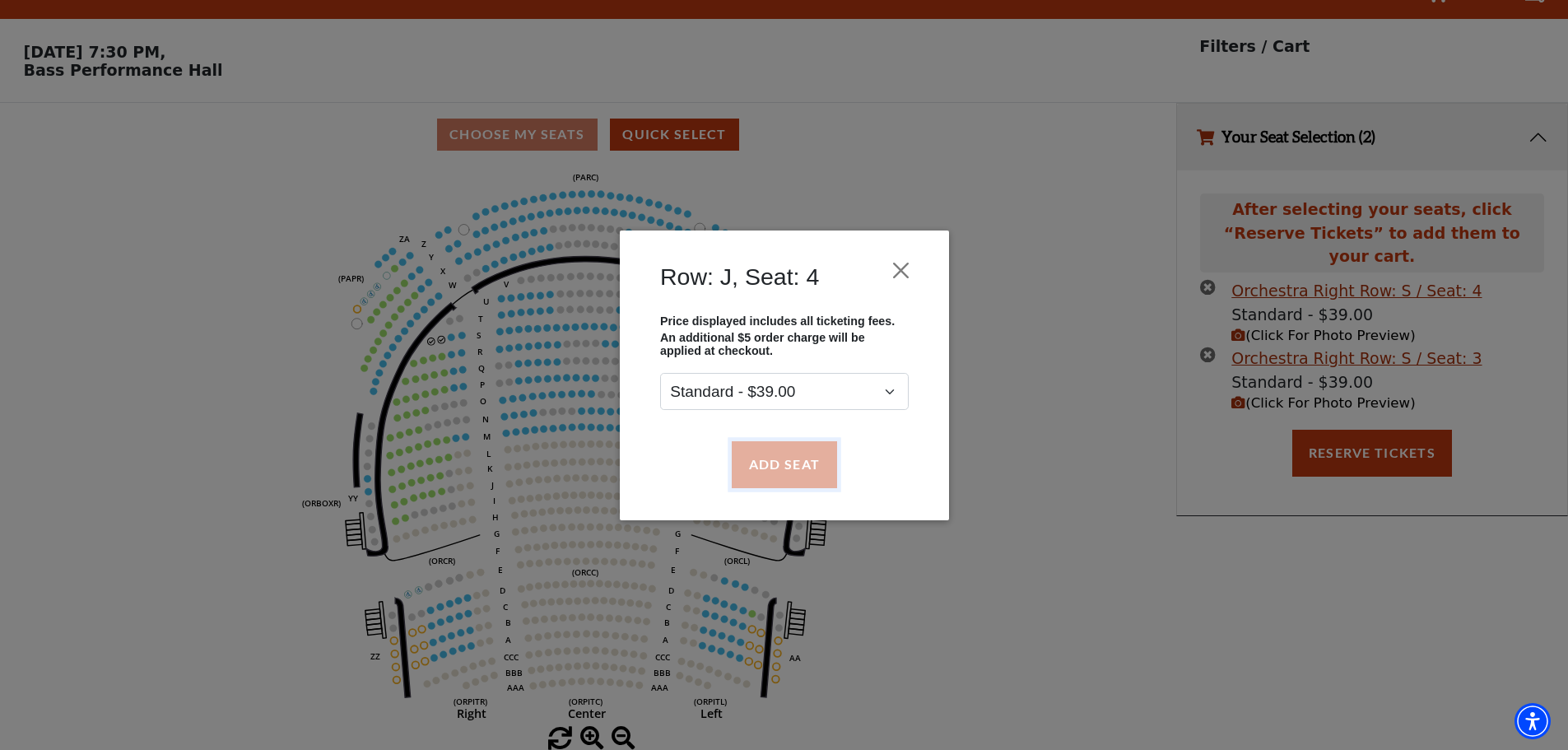
click at [764, 469] on button "Add Seat" at bounding box center [783, 464] width 105 height 46
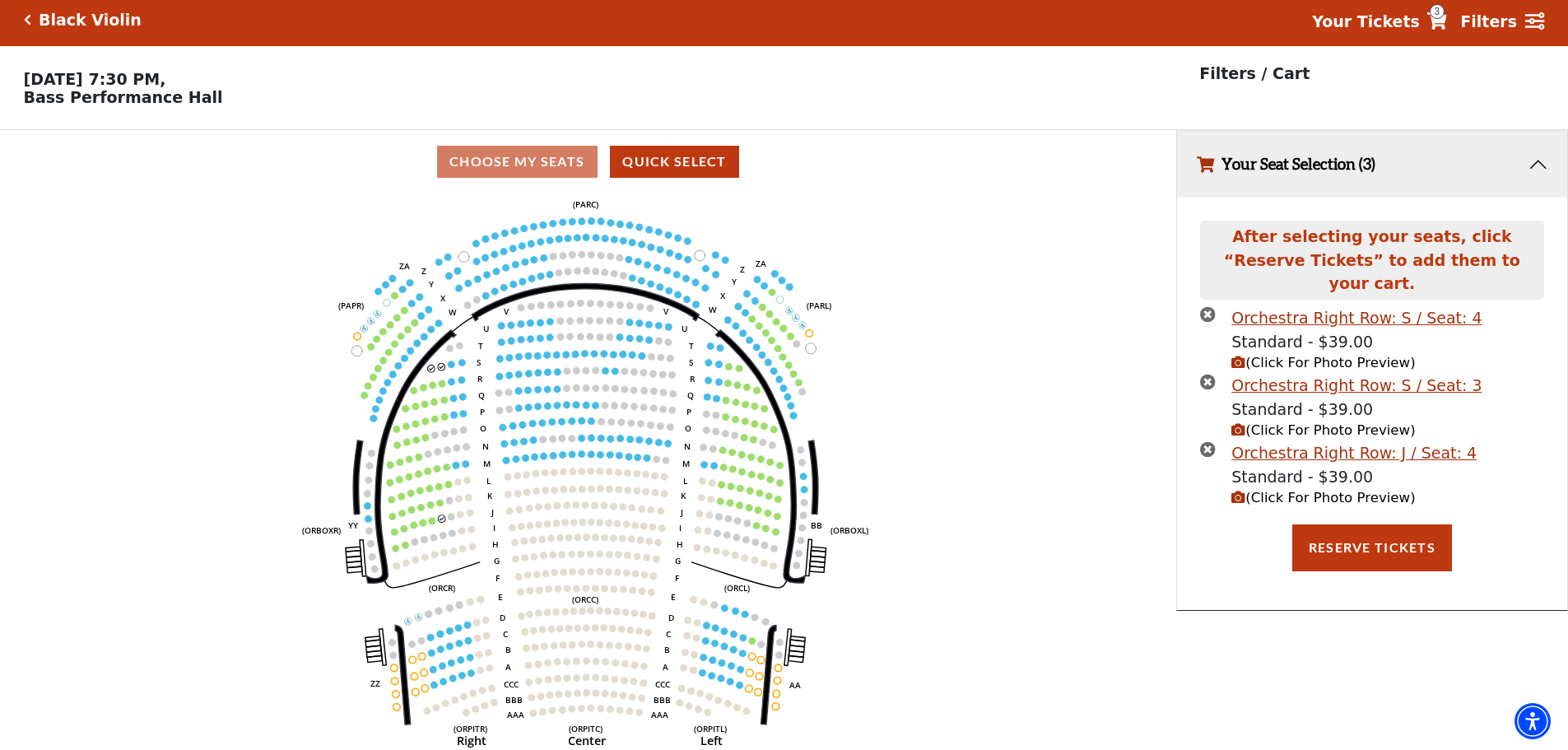
scroll to position [0, 0]
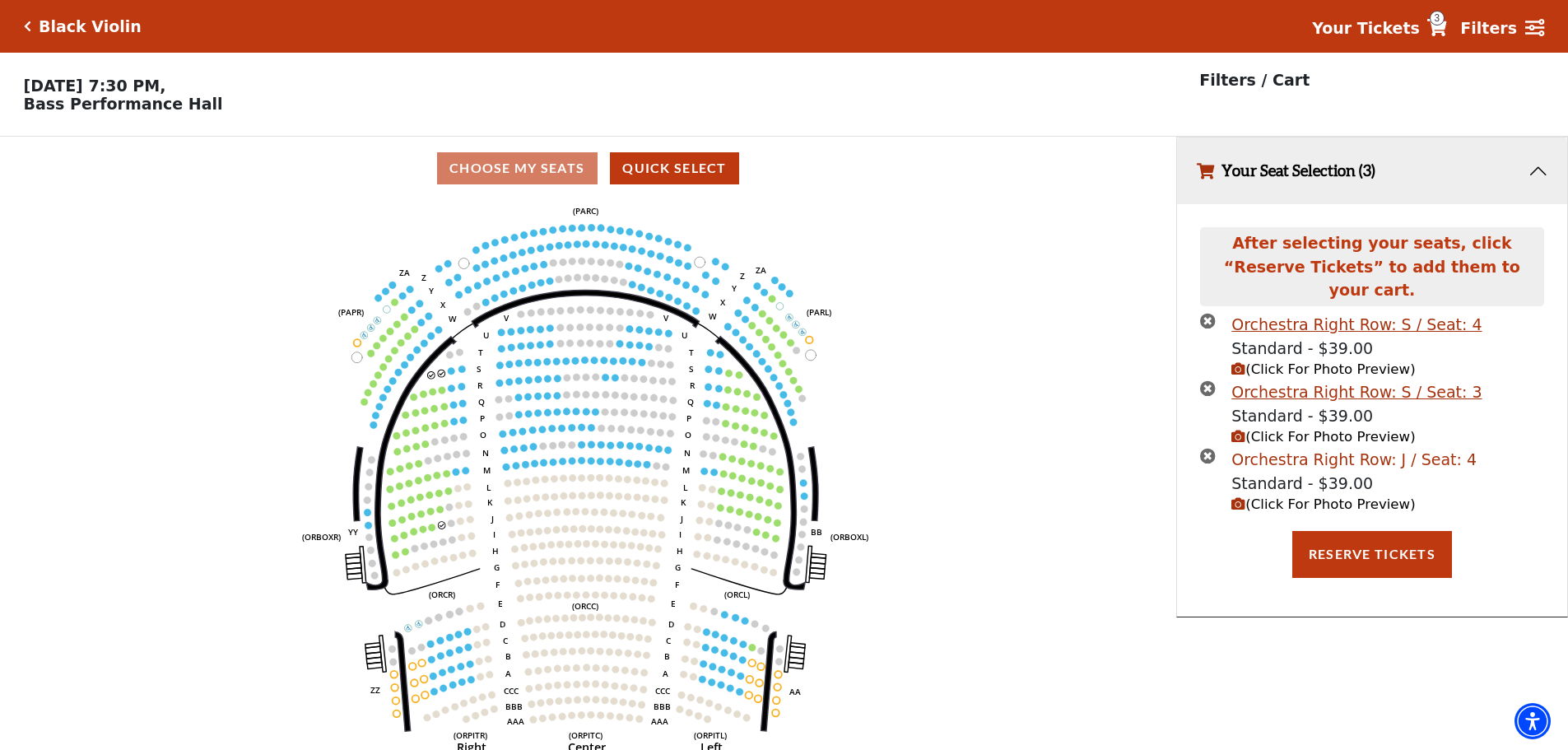
click at [1310, 448] on div "Orchestra Right Row: J / Seat: 4" at bounding box center [1354, 460] width 245 height 23
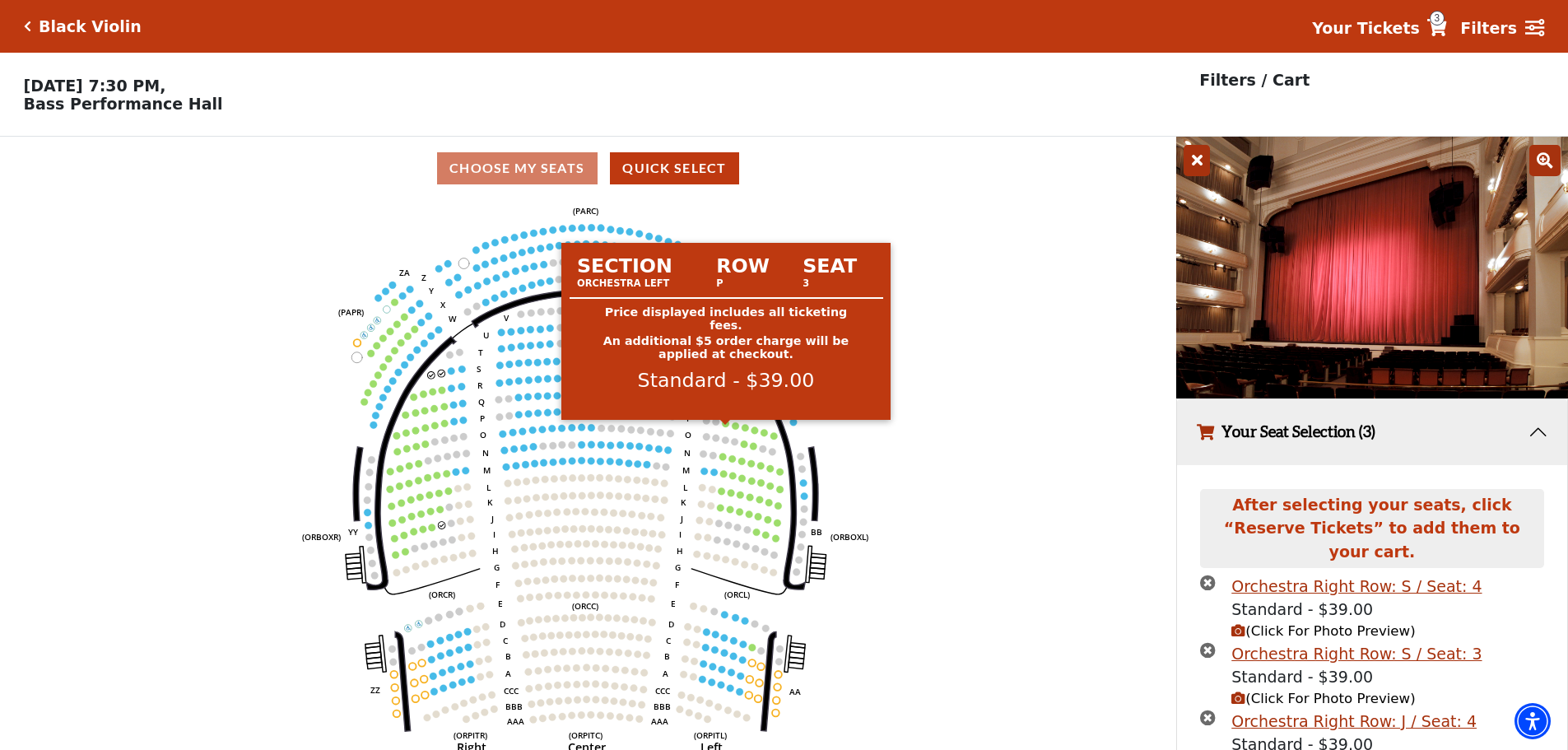
click at [726, 427] on circle at bounding box center [726, 424] width 7 height 7
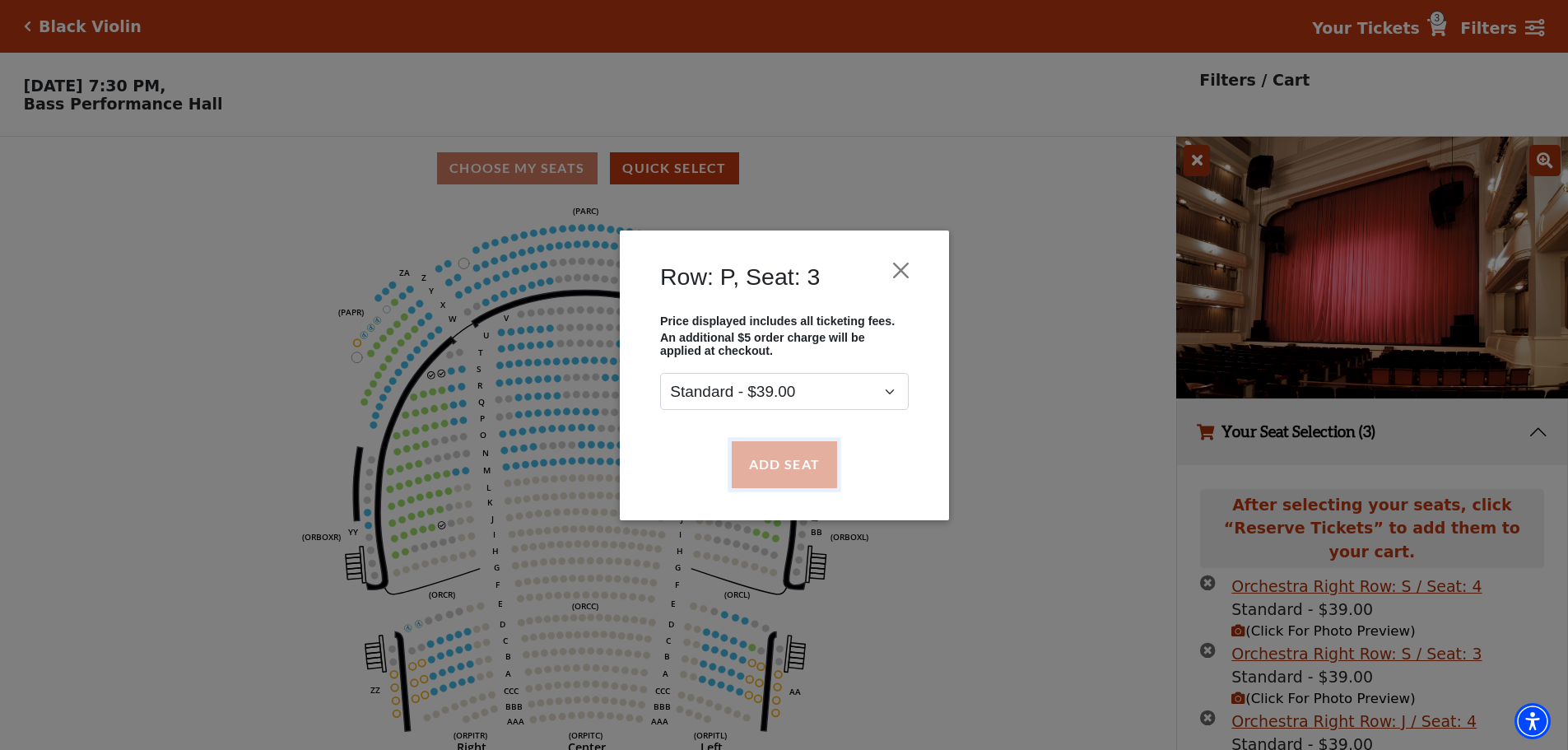
click at [766, 460] on button "Add Seat" at bounding box center [783, 464] width 105 height 46
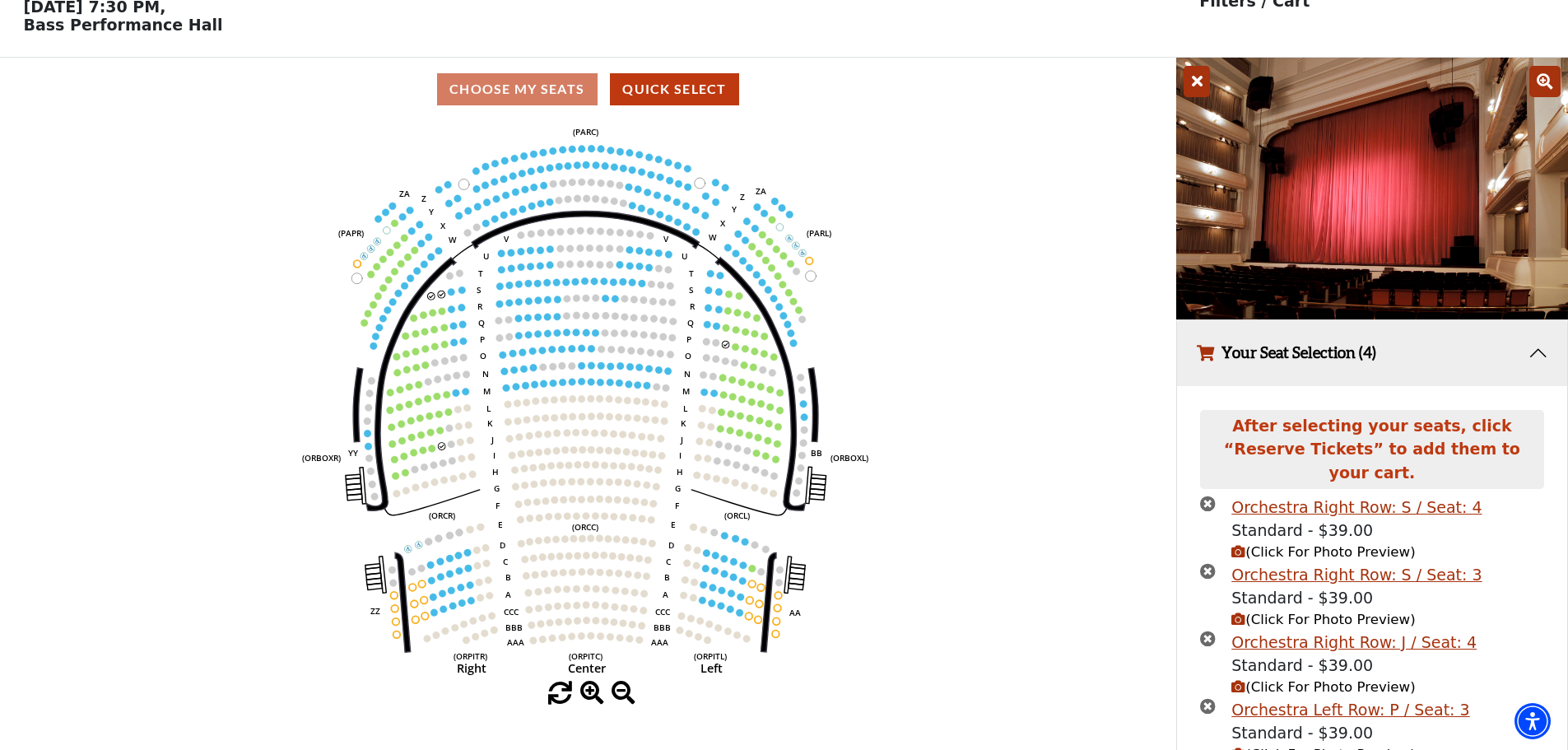
scroll to position [140, 0]
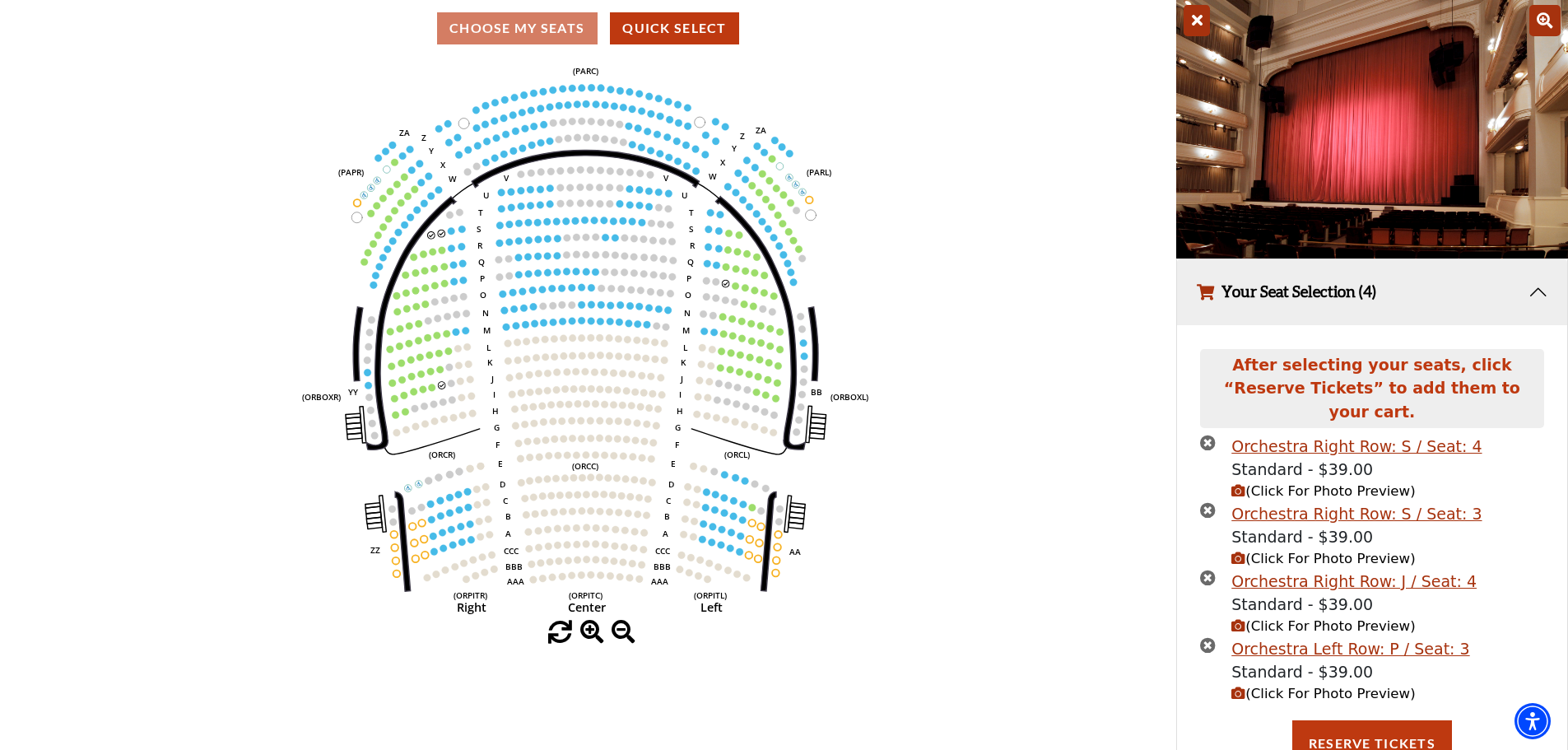
click at [1272, 686] on span "(Click For Photo Preview)" at bounding box center [1324, 693] width 184 height 15
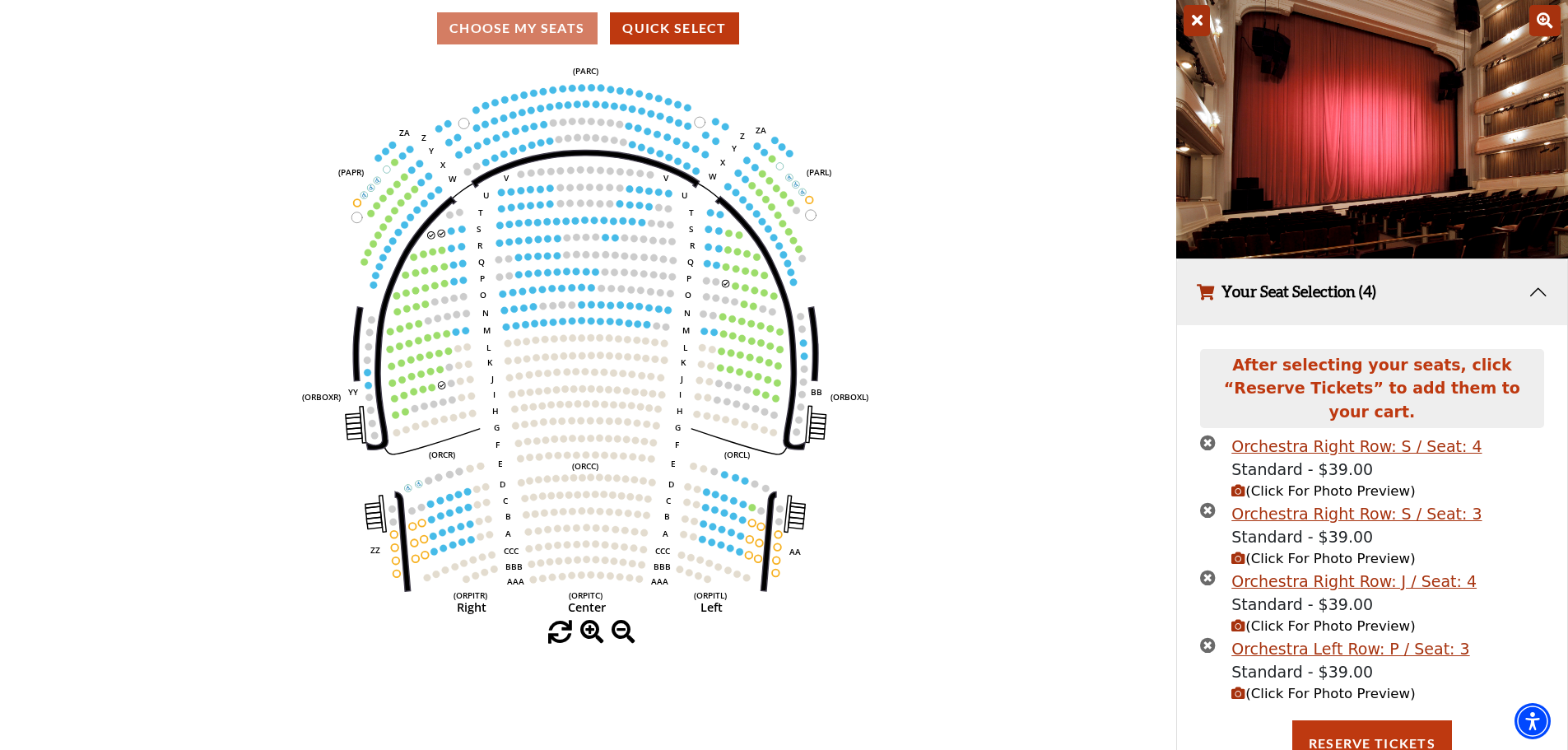
click at [1208, 637] on icon "times-circle" at bounding box center [1208, 645] width 15 height 15
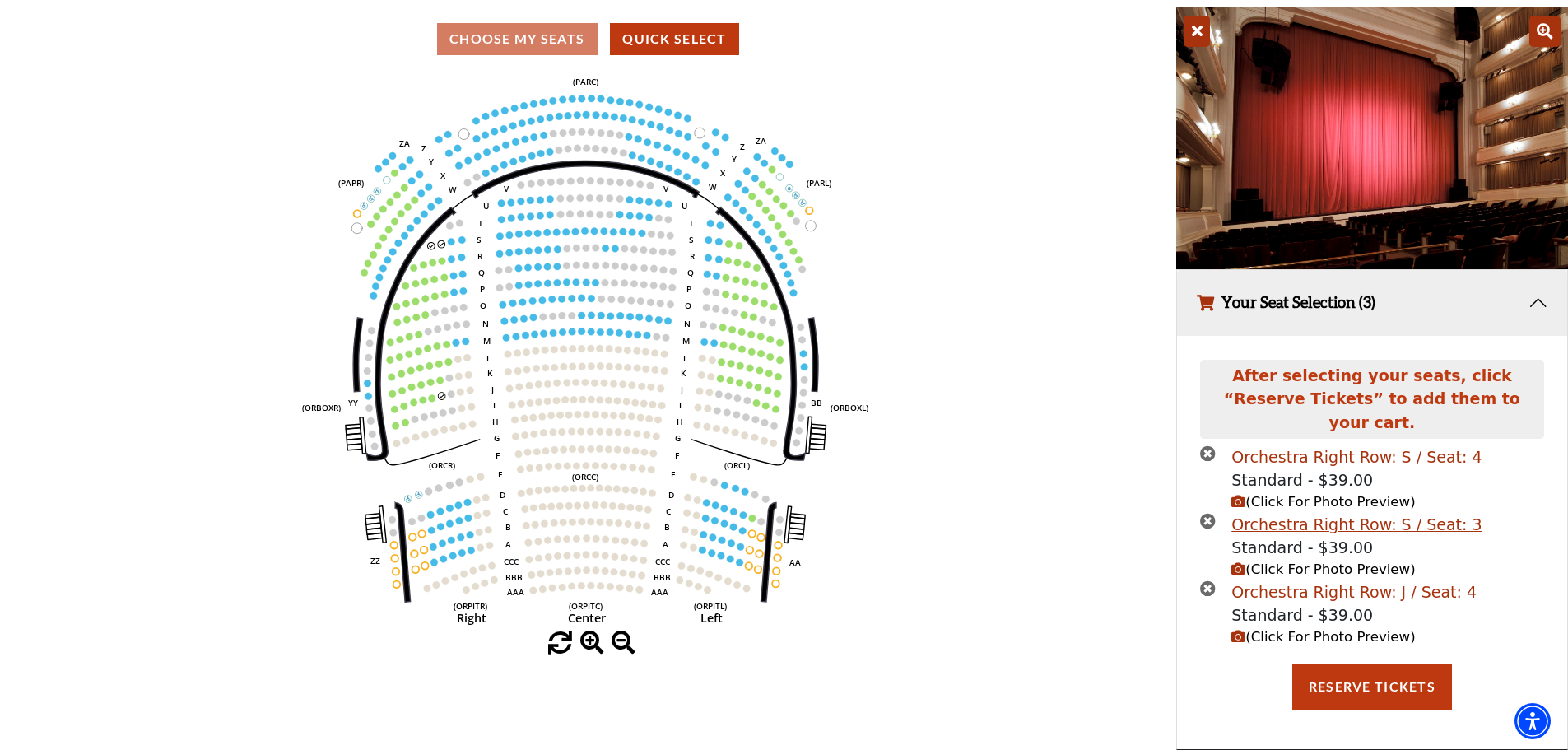
scroll to position [112, 0]
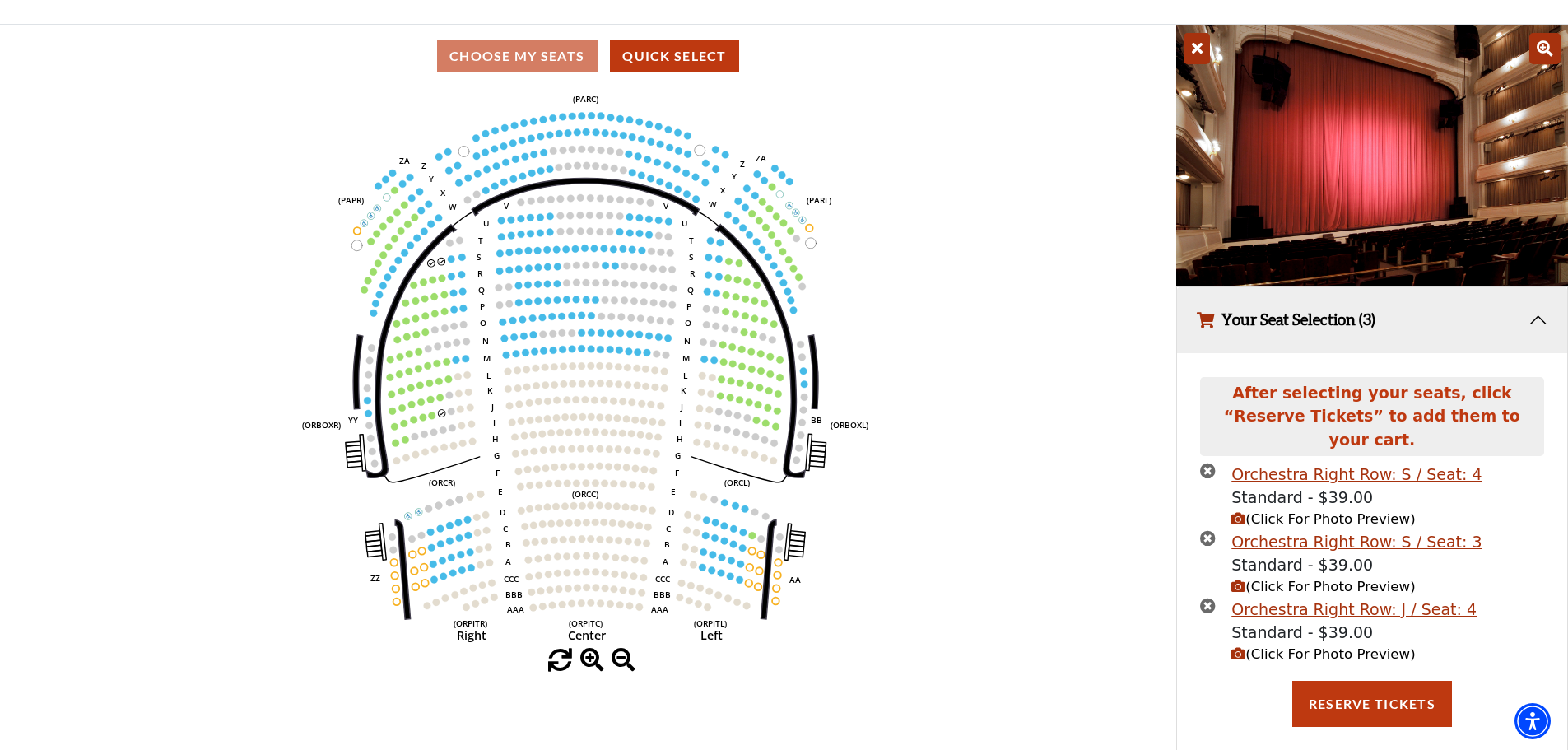
click at [1211, 598] on icon "times-circle" at bounding box center [1208, 605] width 15 height 15
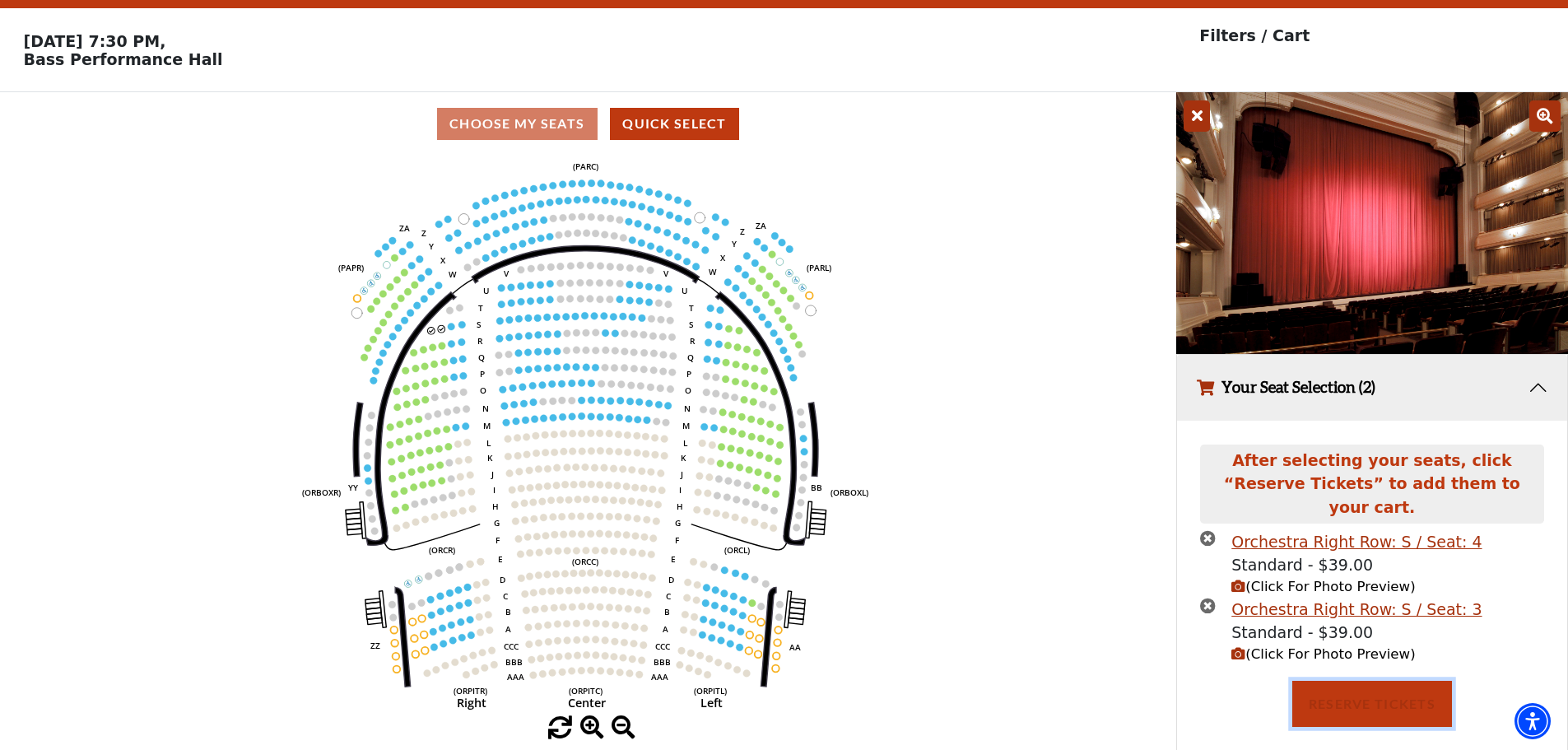
click at [1365, 700] on button "Reserve Tickets" at bounding box center [1372, 704] width 160 height 46
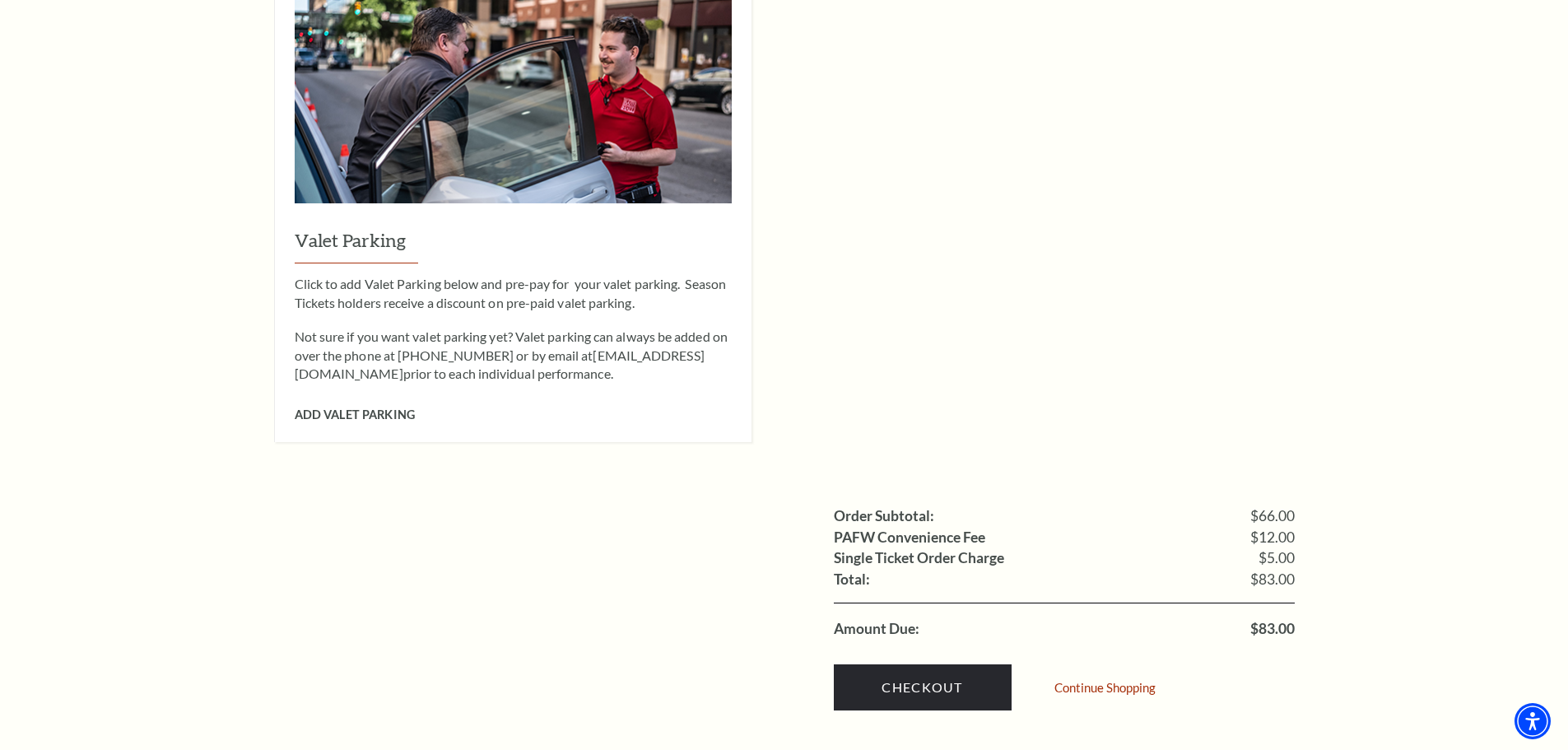
scroll to position [1318, 0]
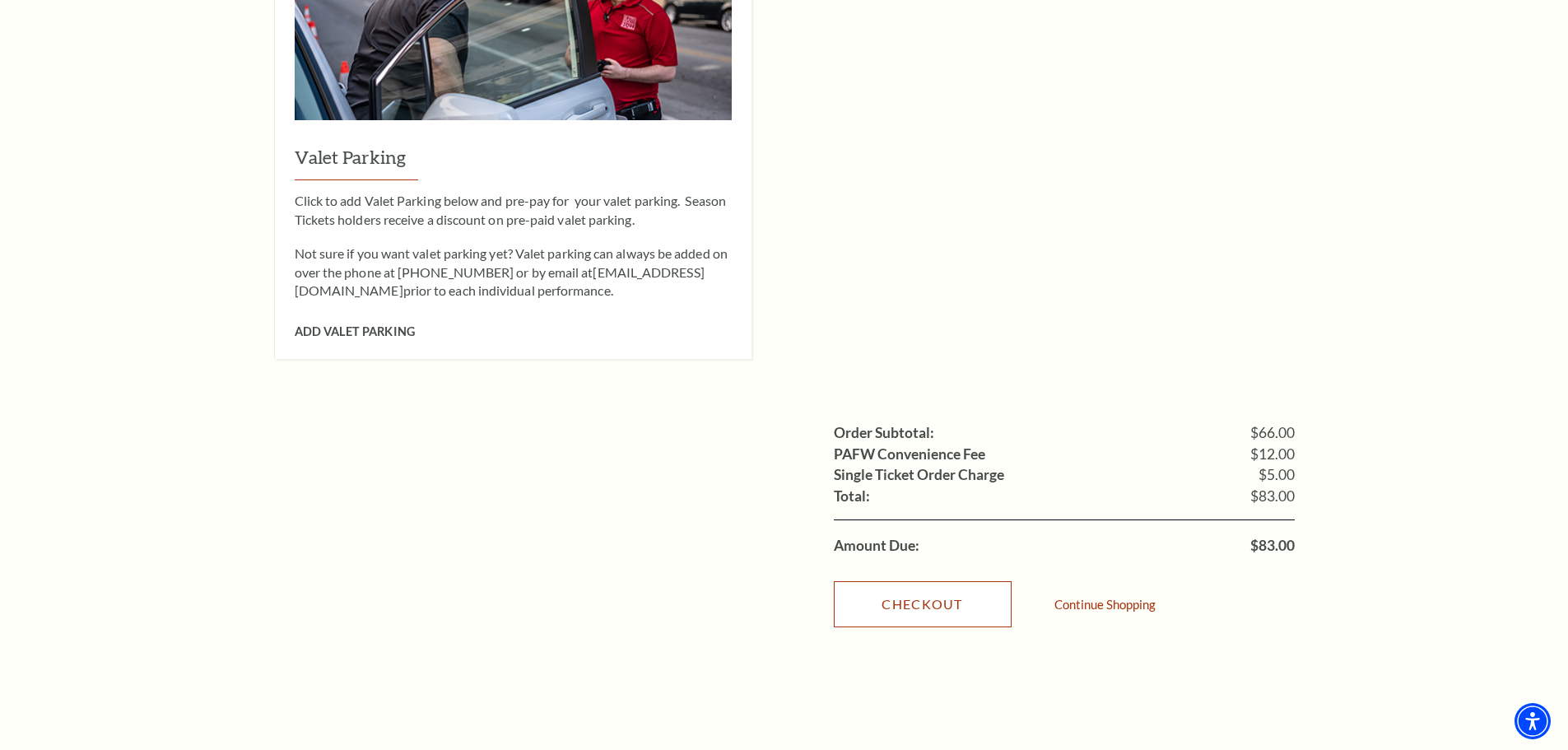
click at [953, 581] on link "Checkout" at bounding box center [923, 604] width 178 height 46
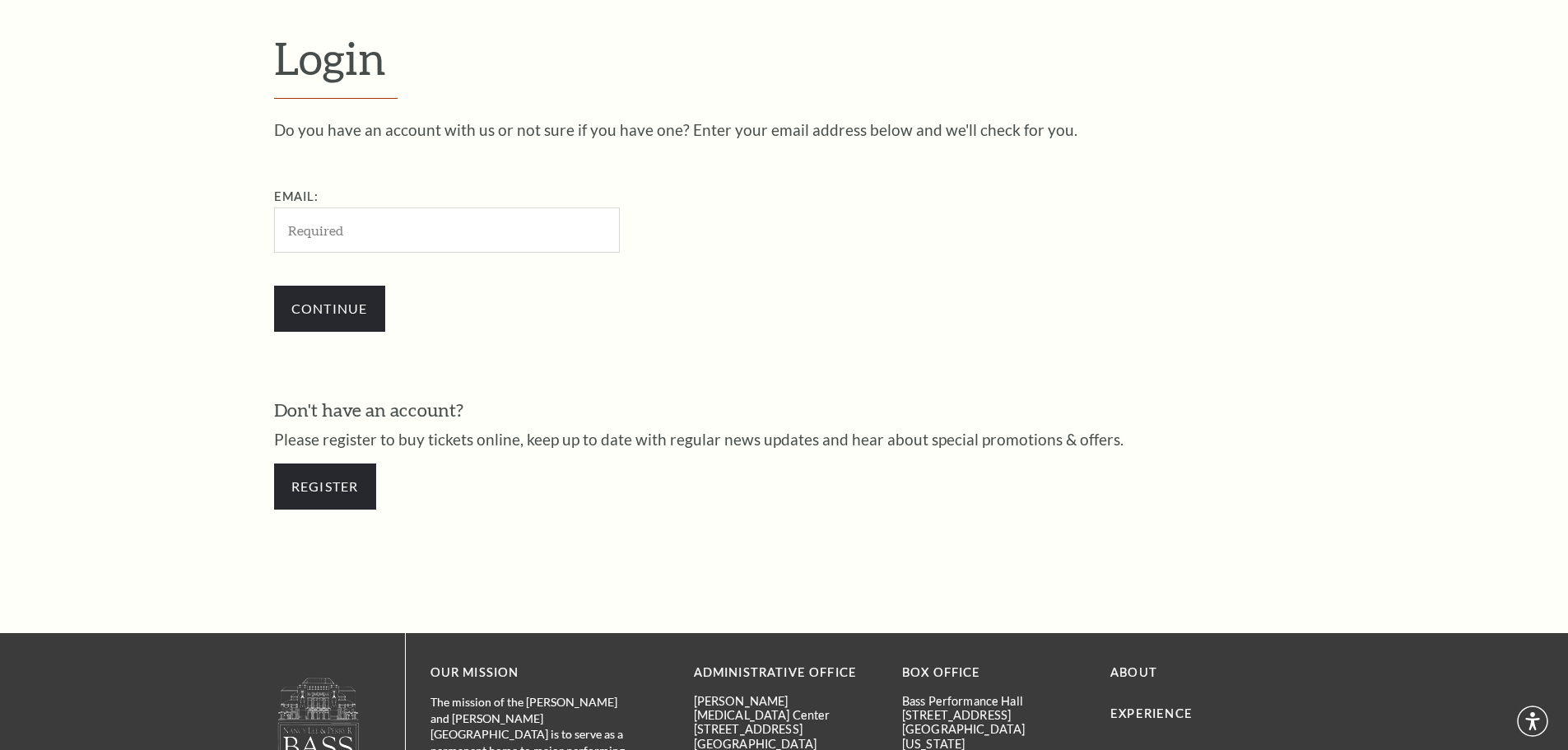
scroll to position [551, 0]
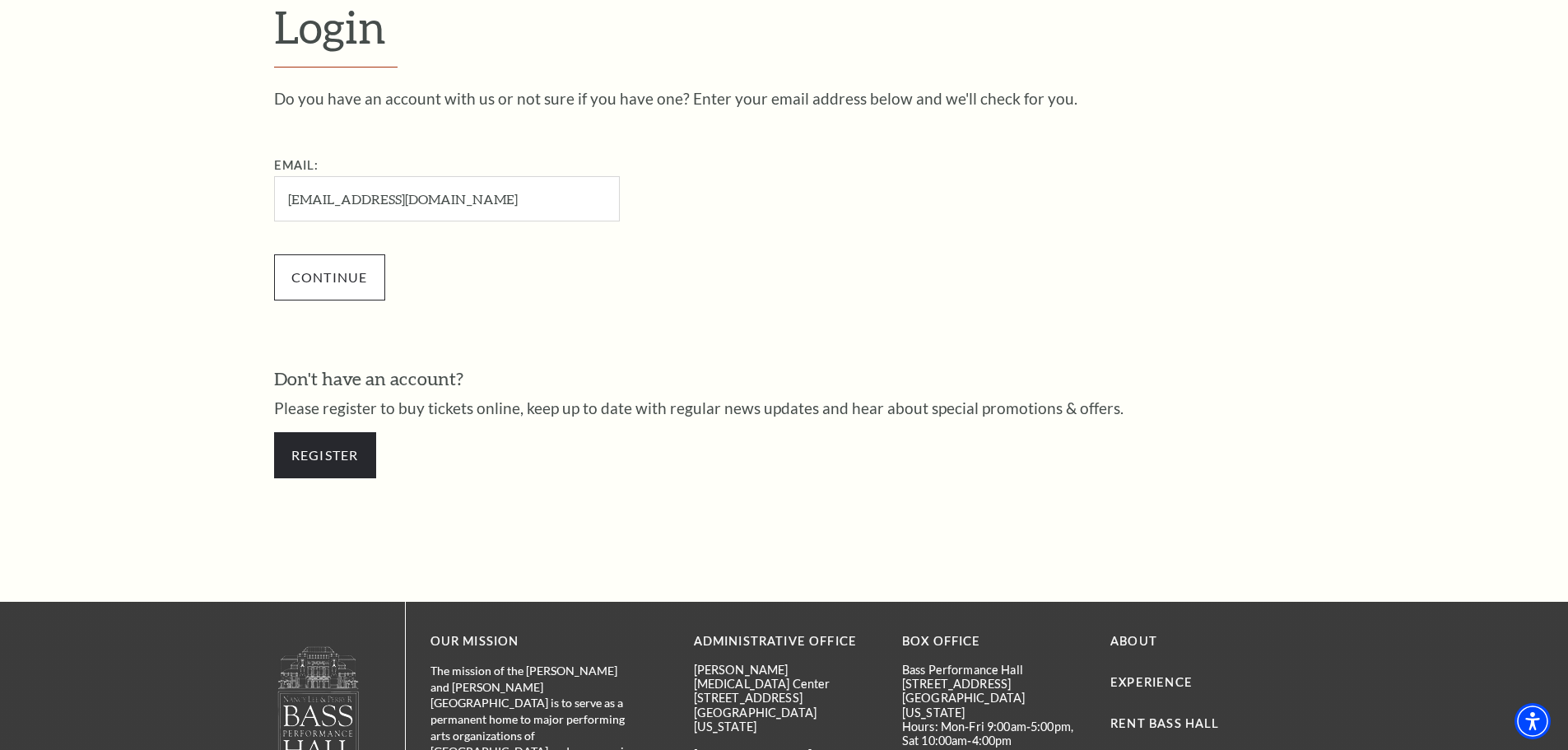
type input "[EMAIL_ADDRESS][DOMAIN_NAME]"
click at [369, 271] on input "Continue" at bounding box center [329, 277] width 111 height 46
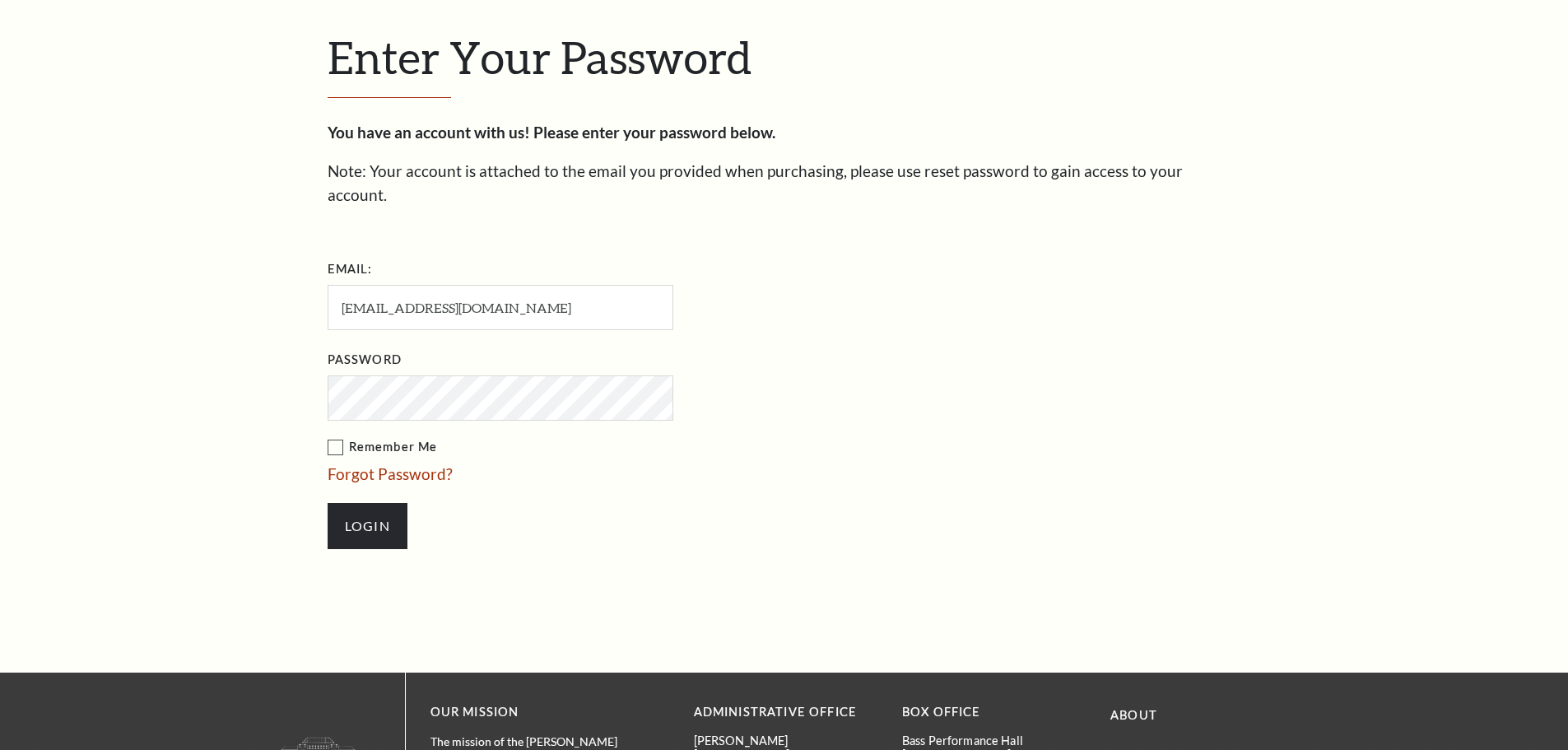
scroll to position [567, 0]
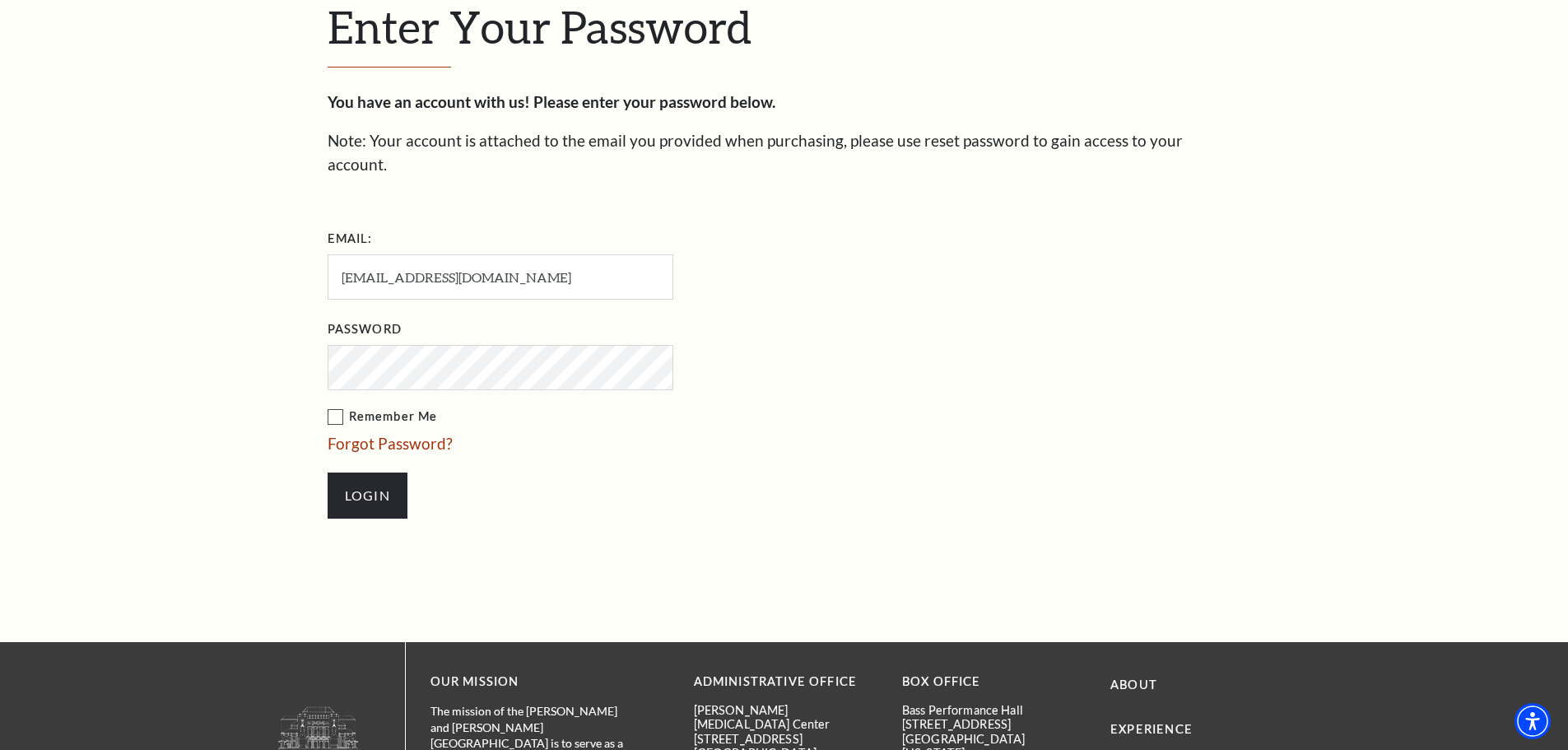
click at [372, 472] on input "Login" at bounding box center [368, 495] width 80 height 46
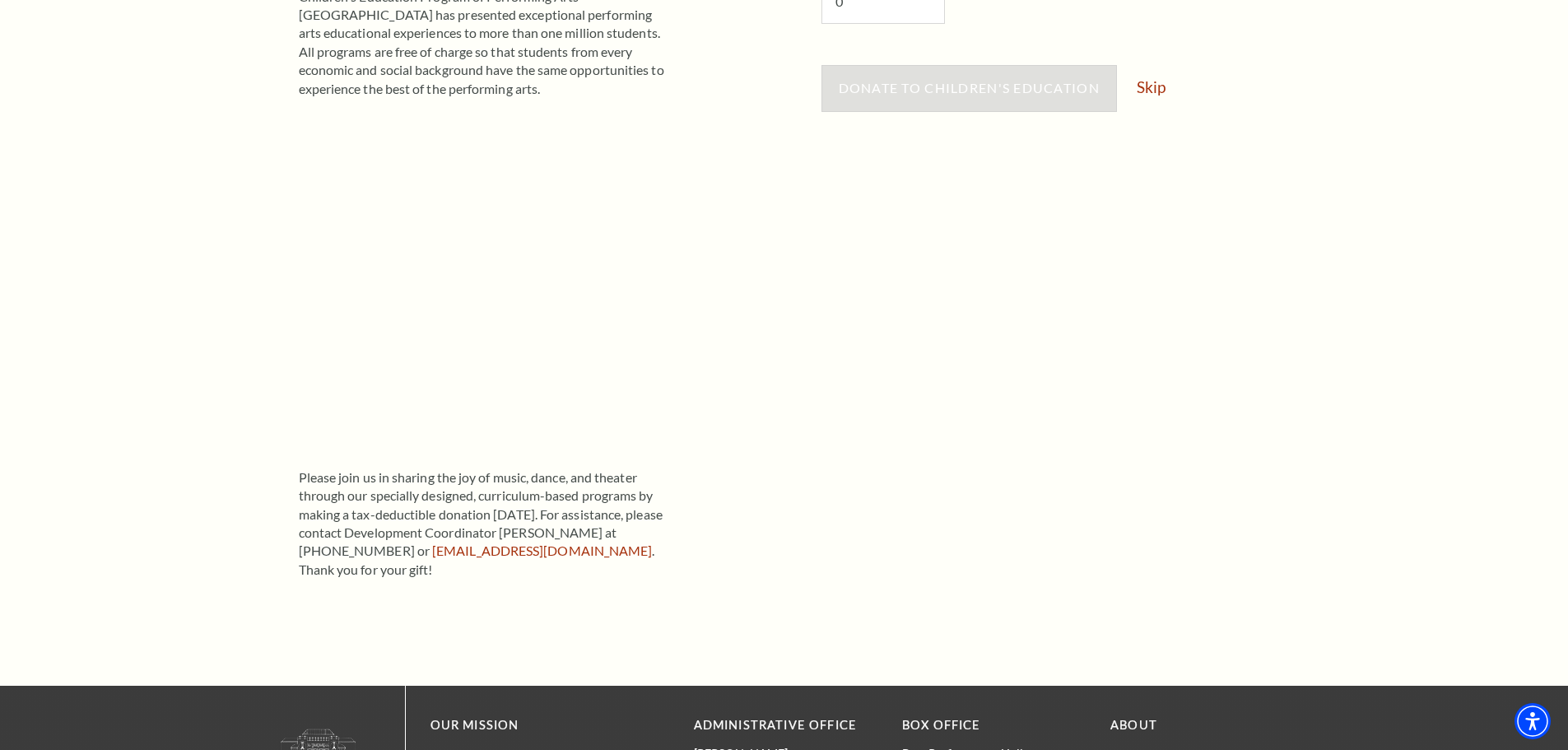
scroll to position [165, 0]
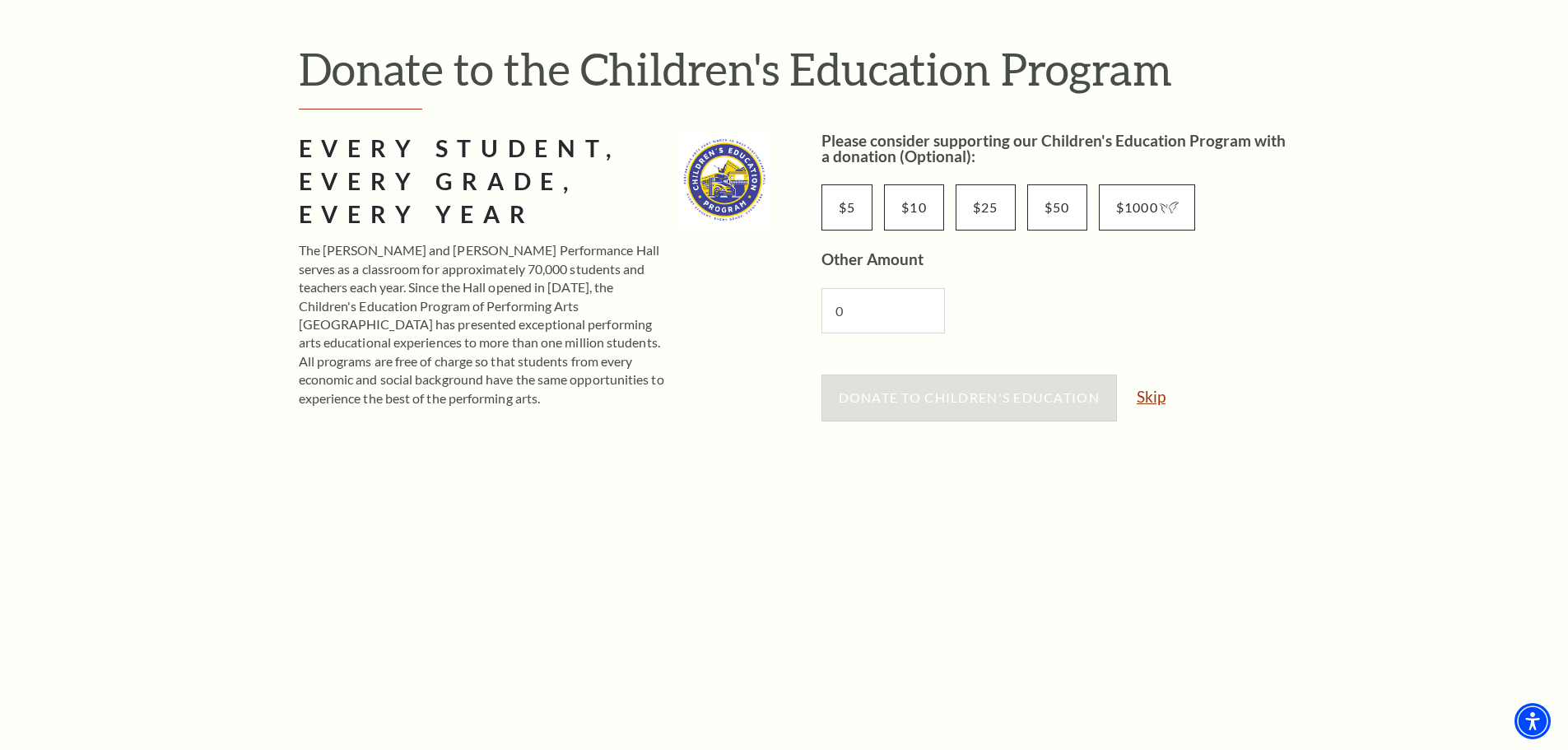
click at [1161, 396] on link "Skip" at bounding box center [1152, 396] width 29 height 15
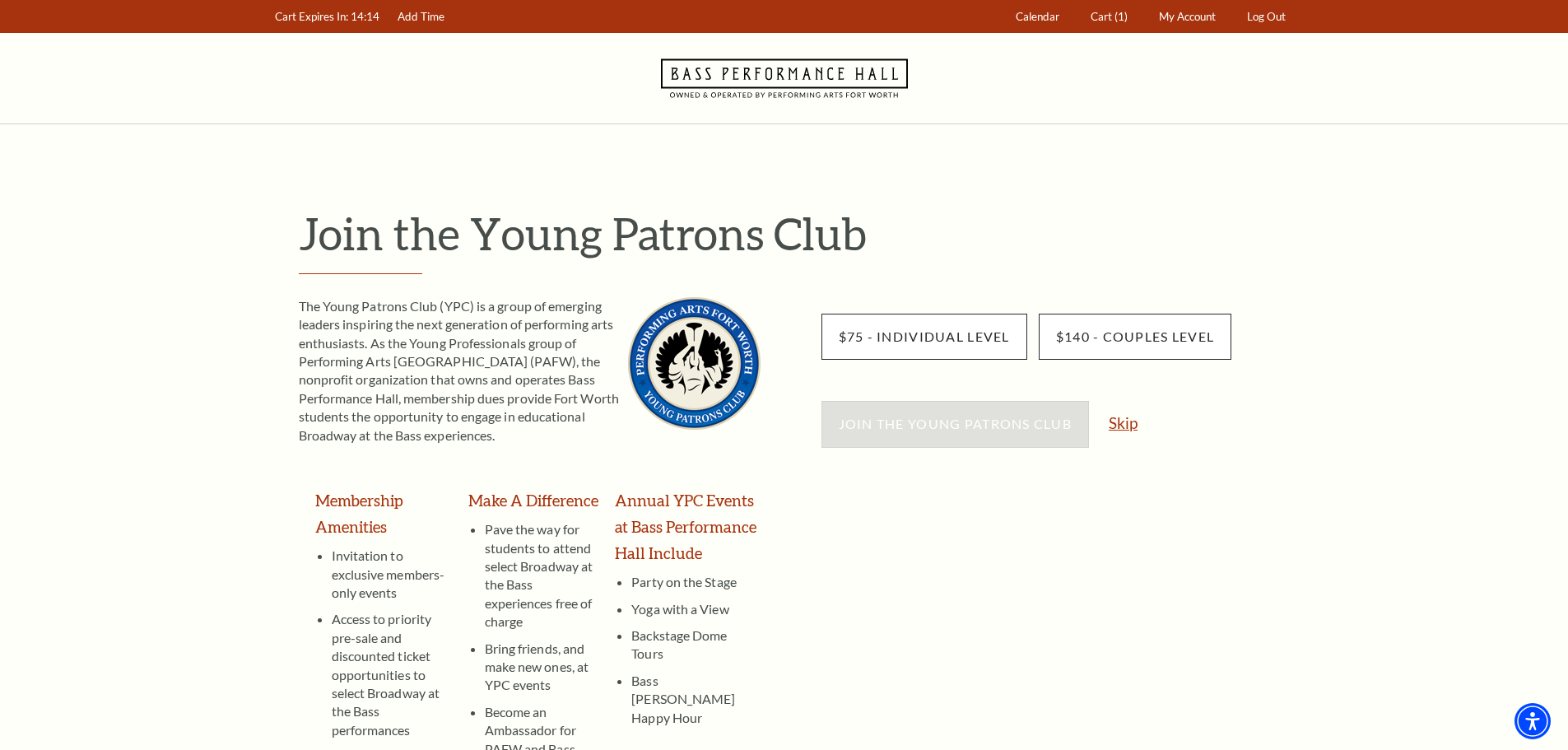
click at [1113, 425] on link "Skip" at bounding box center [1124, 422] width 29 height 15
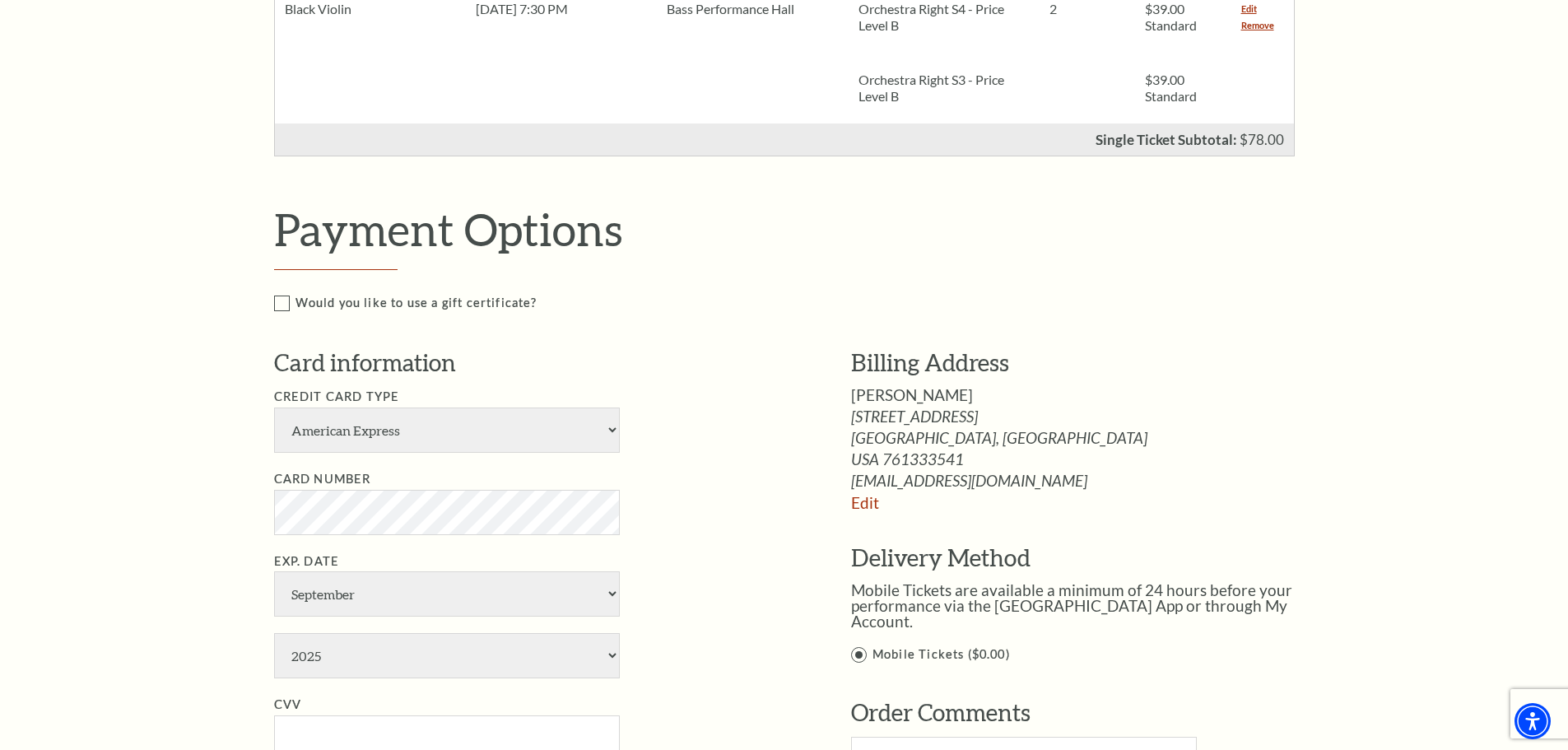
scroll to position [577, 0]
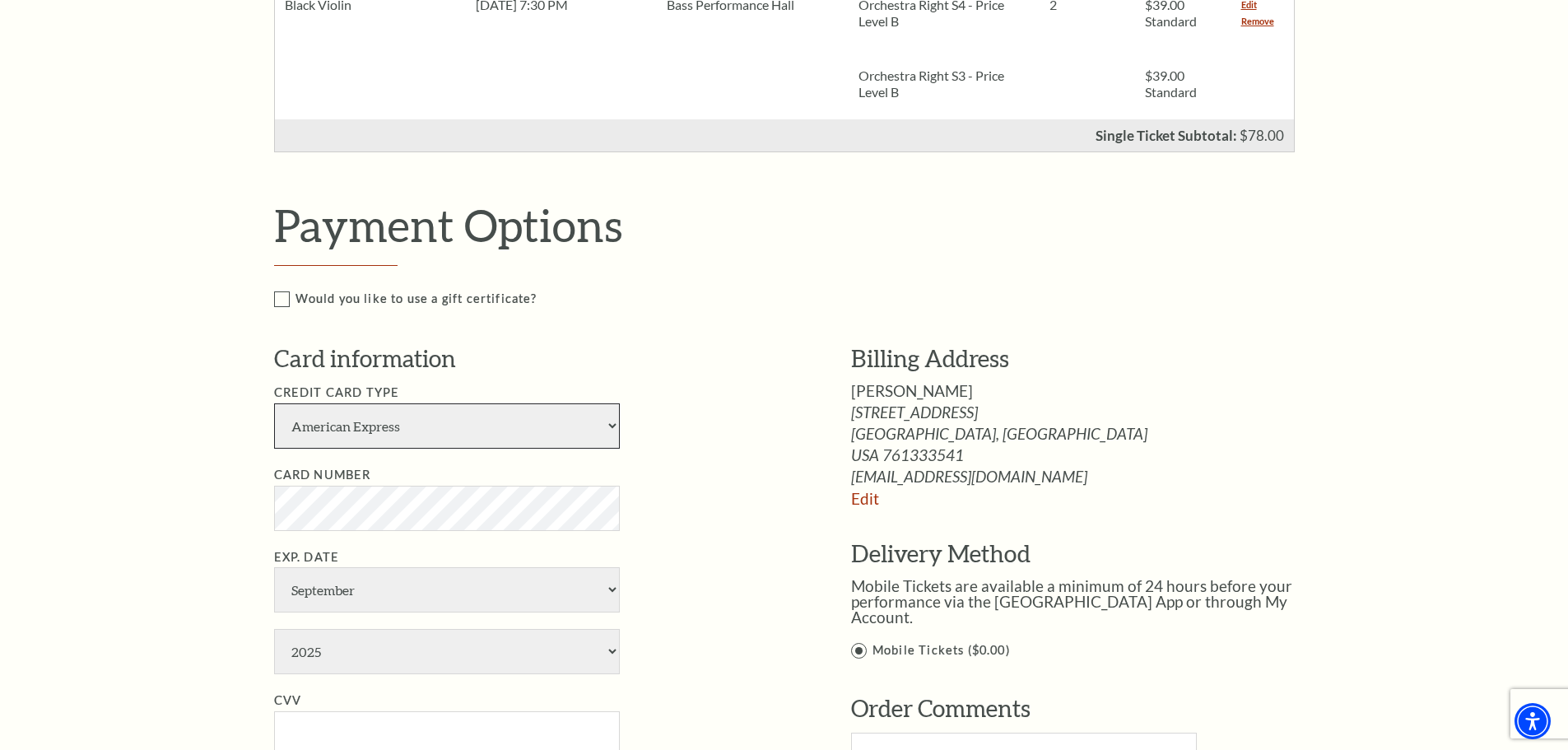
click at [359, 416] on select "American Express Visa Master Card Discover" at bounding box center [447, 426] width 346 height 45
select select "24"
click at [274, 404] on select "American Express Visa Master Card Discover" at bounding box center [447, 426] width 346 height 45
select select "3"
select select "2026"
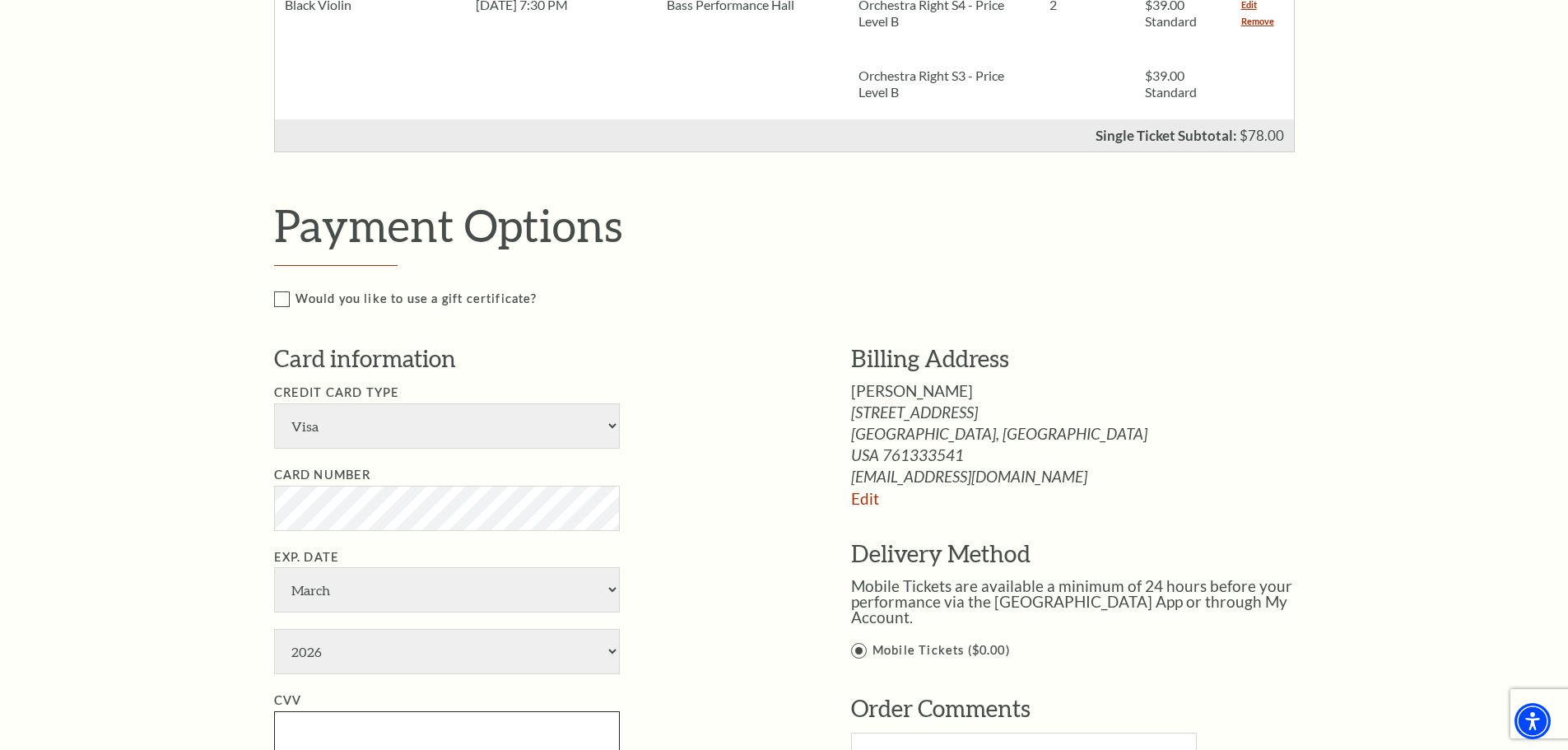
type input "815"
type input "Natalie Parker"
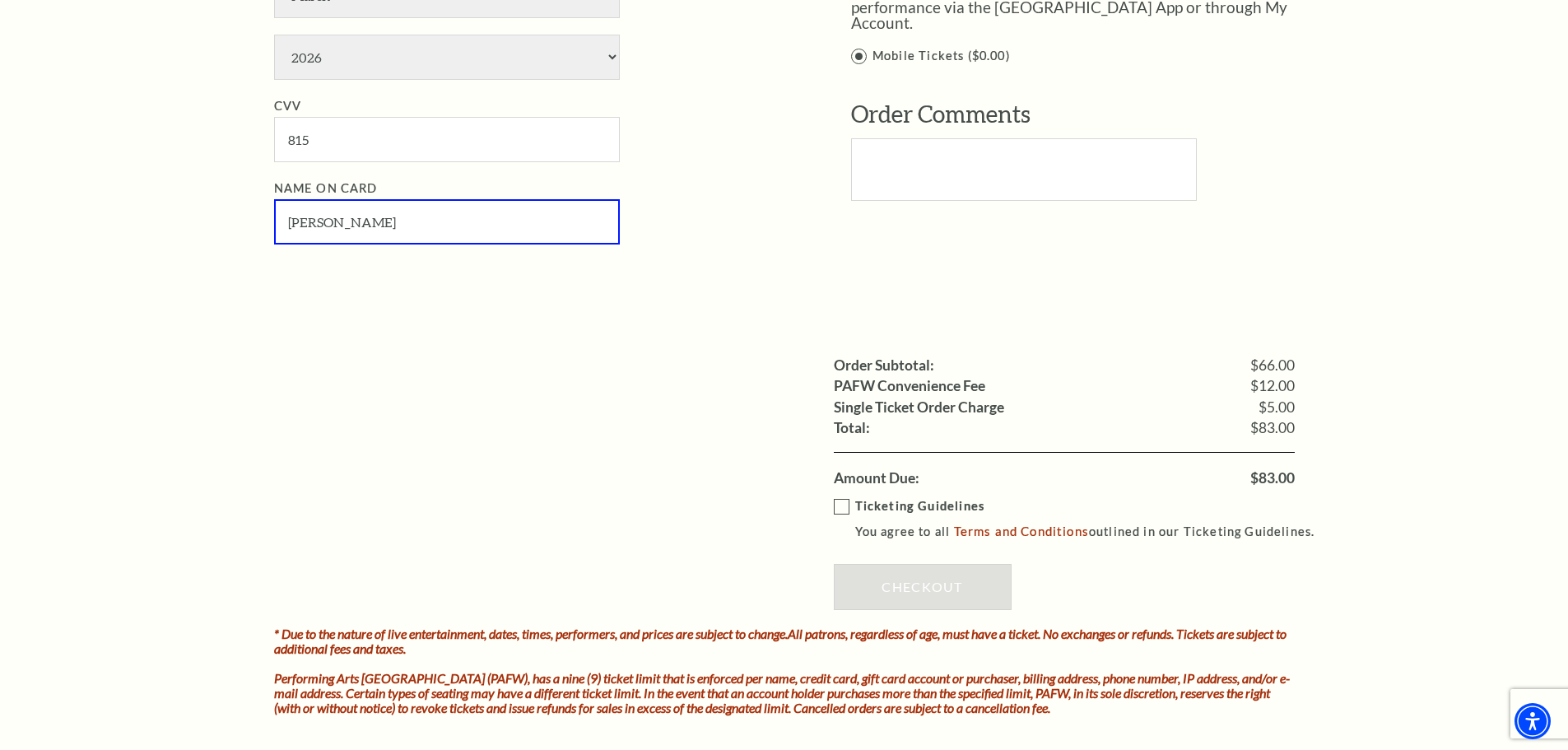
scroll to position [1348, 0]
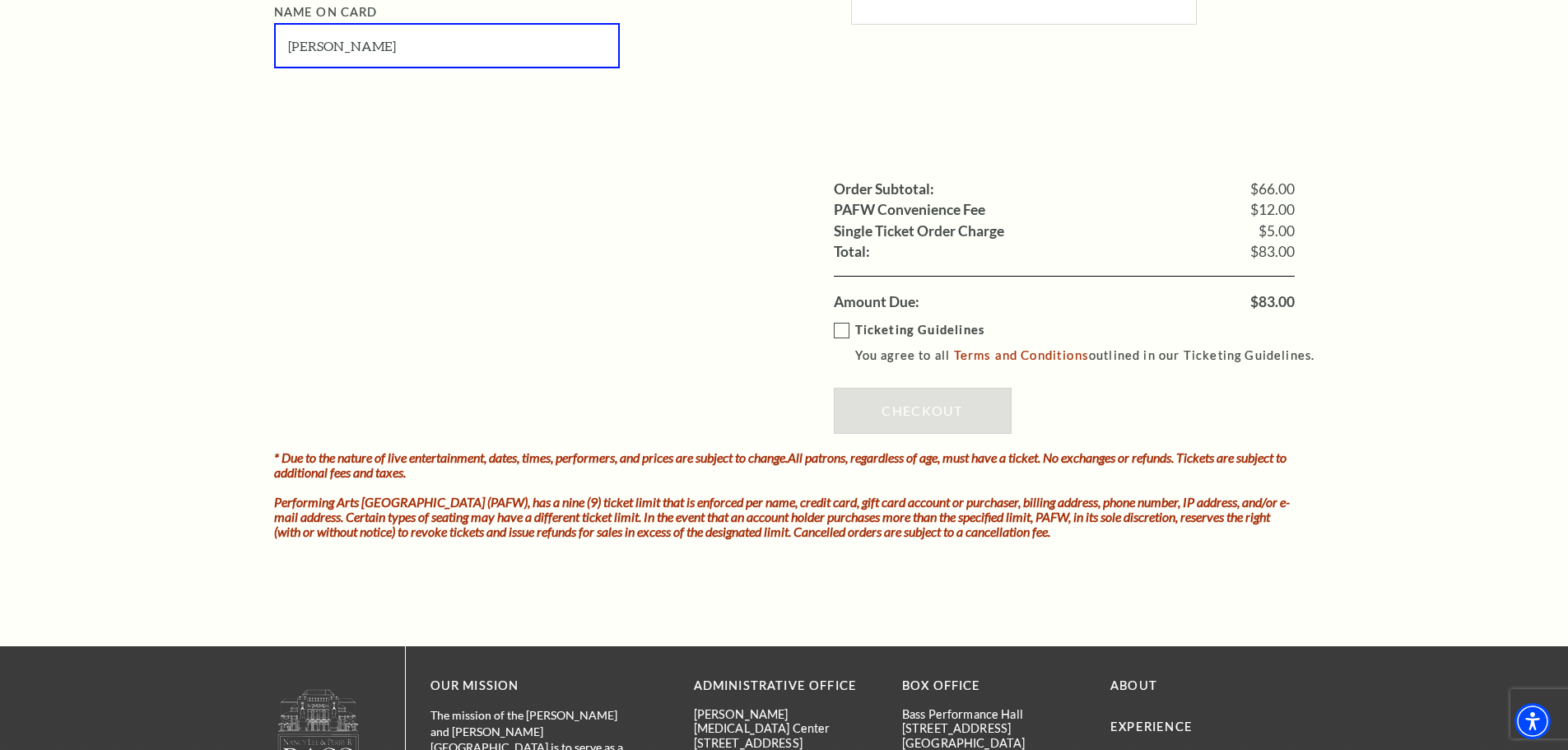
click at [844, 325] on label "Ticketing Guidelines You agree to all Terms and Conditions outlined in our Tick…" at bounding box center [1082, 343] width 497 height 45
click at [0, 0] on input "Ticketing Guidelines You agree to all Terms and Conditions outlined in our Tick…" at bounding box center [0, 0] width 0 height 0
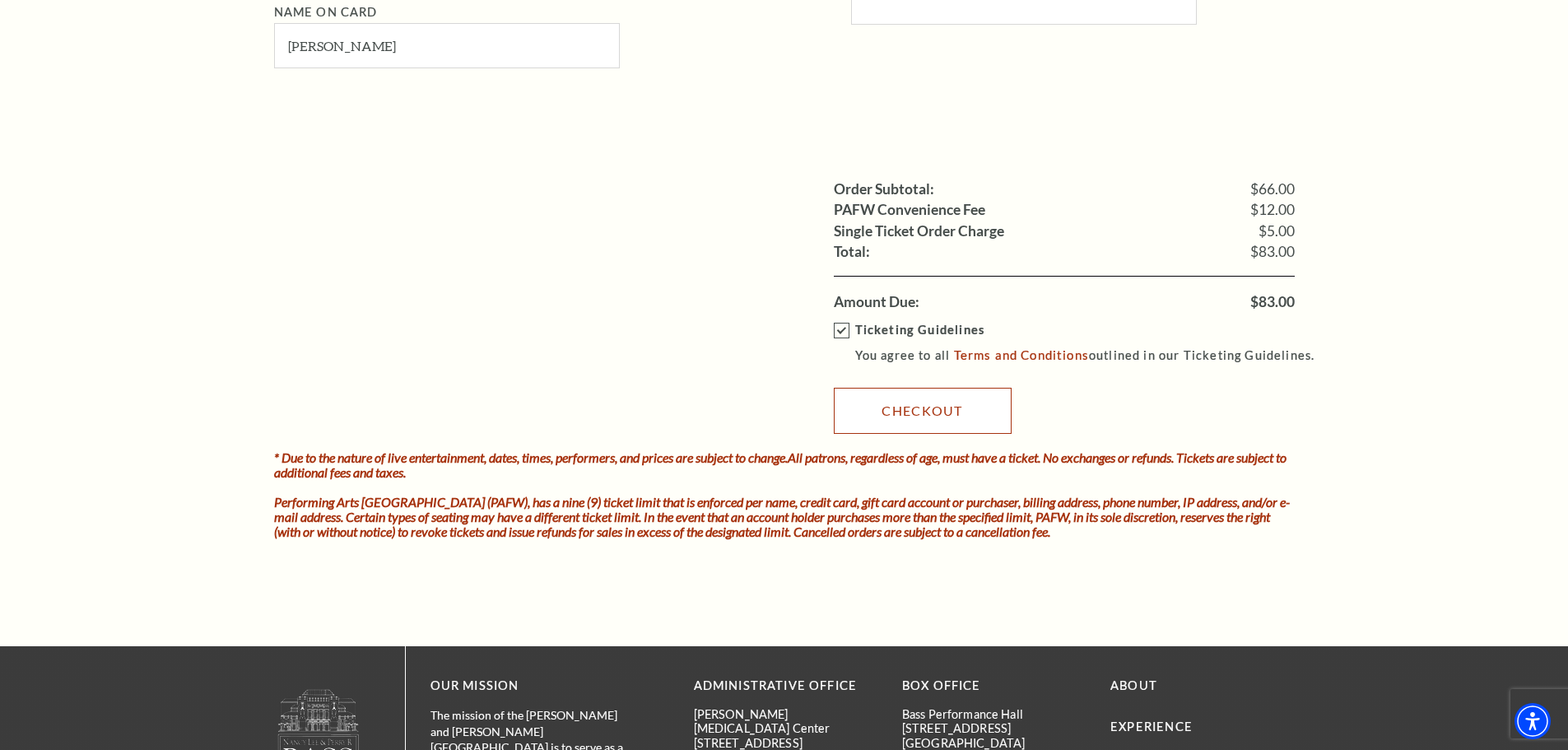
click at [898, 419] on link "Checkout" at bounding box center [923, 410] width 178 height 46
